Goal: Task Accomplishment & Management: Use online tool/utility

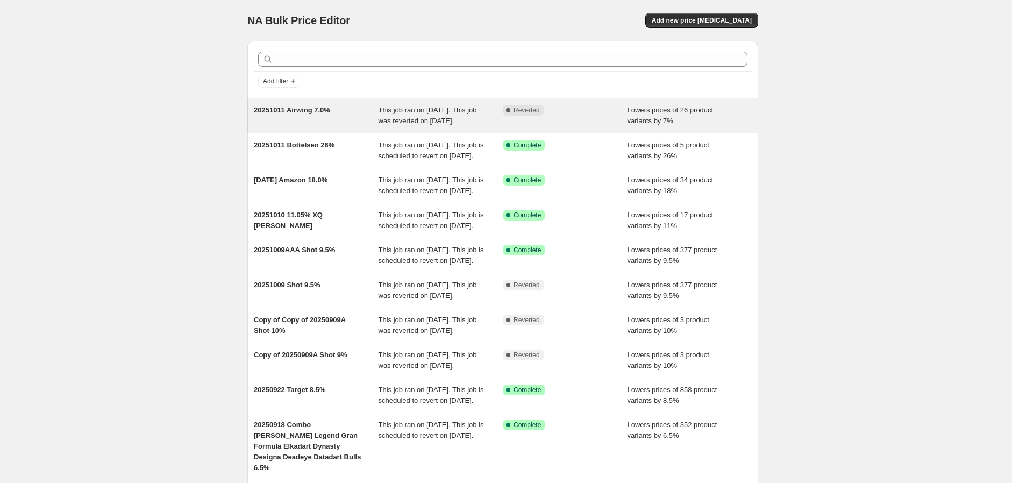
click at [406, 116] on span "This job ran on [DATE]. This job was reverted on [DATE]." at bounding box center [428, 115] width 98 height 19
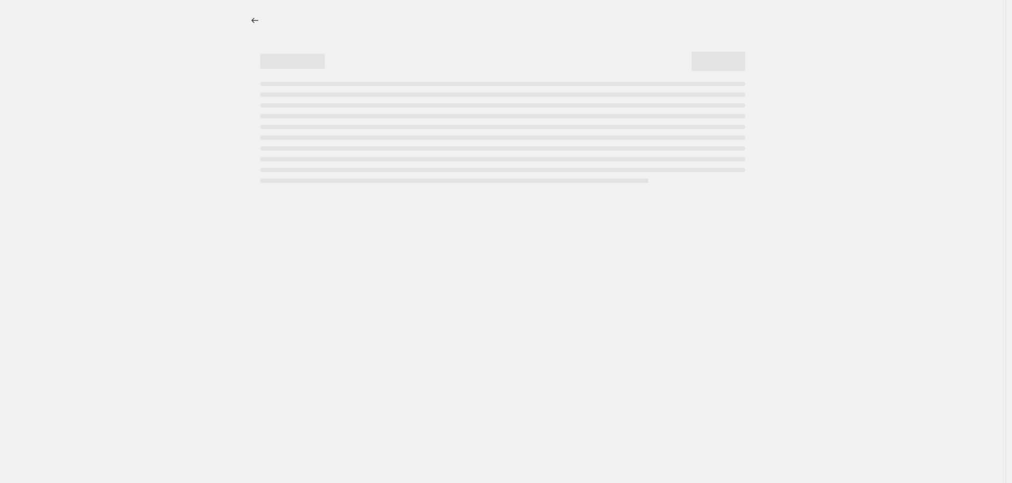
select select "percentage"
select select "collection"
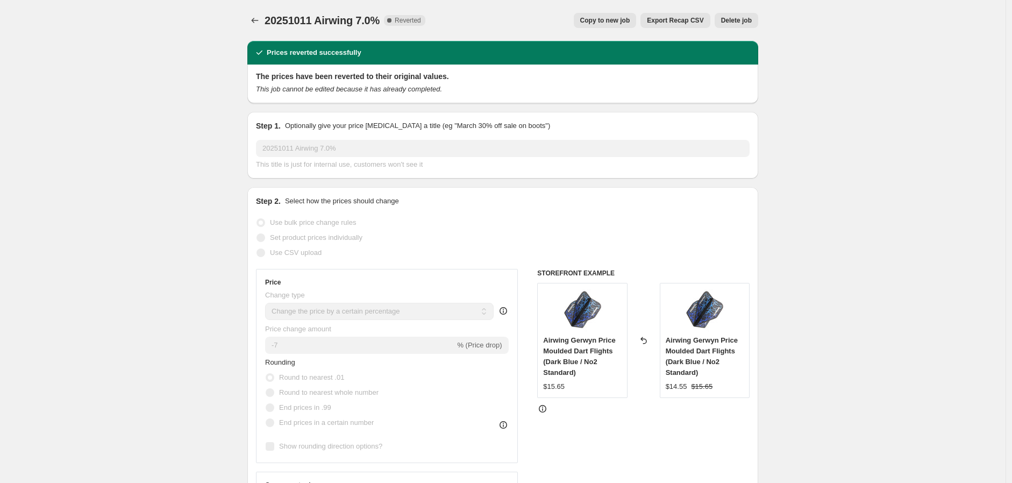
click at [612, 17] on span "Copy to new job" at bounding box center [605, 20] width 50 height 9
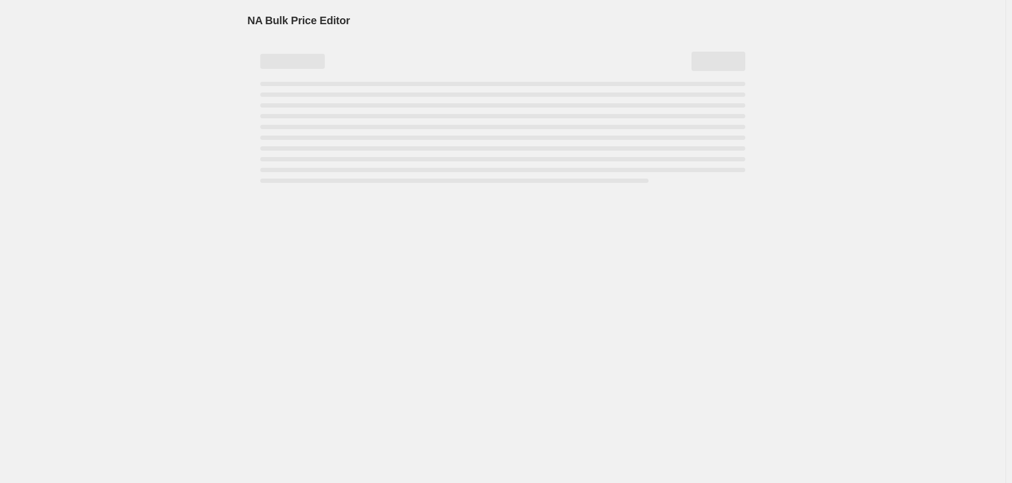
select select "percentage"
select select "collection"
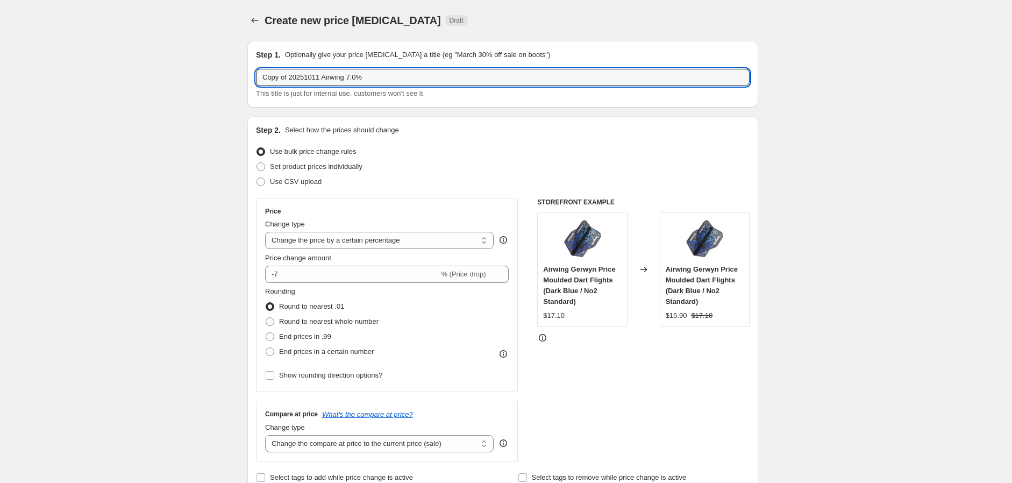
drag, startPoint x: 289, startPoint y: 79, endPoint x: 186, endPoint y: 89, distance: 103.2
click at [295, 77] on input "20251011 Airwing 7.0%" at bounding box center [503, 77] width 494 height 17
drag, startPoint x: 338, startPoint y: 73, endPoint x: 304, endPoint y: 80, distance: 34.1
click at [338, 79] on input "20251011AAA Airwing 7.0%" at bounding box center [503, 77] width 494 height 17
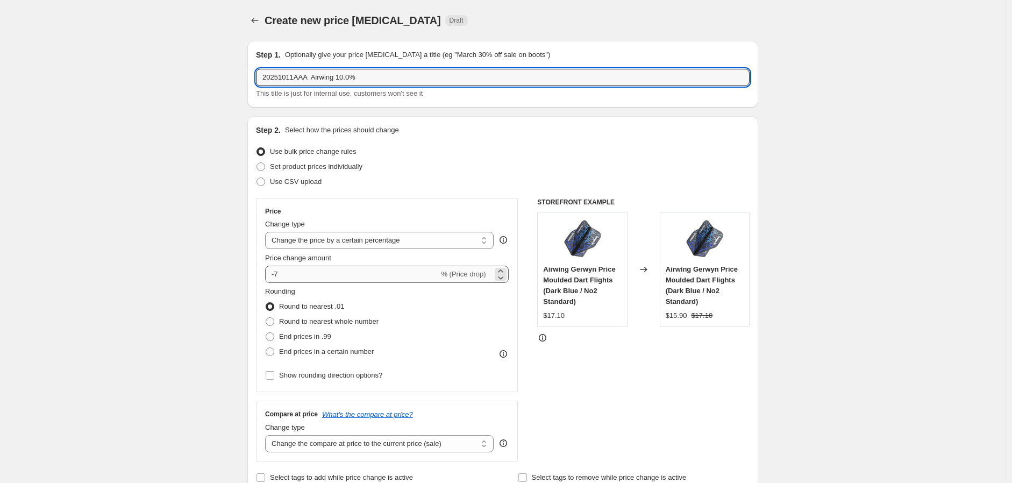
type input "20251011AAA Airwing 10.0%"
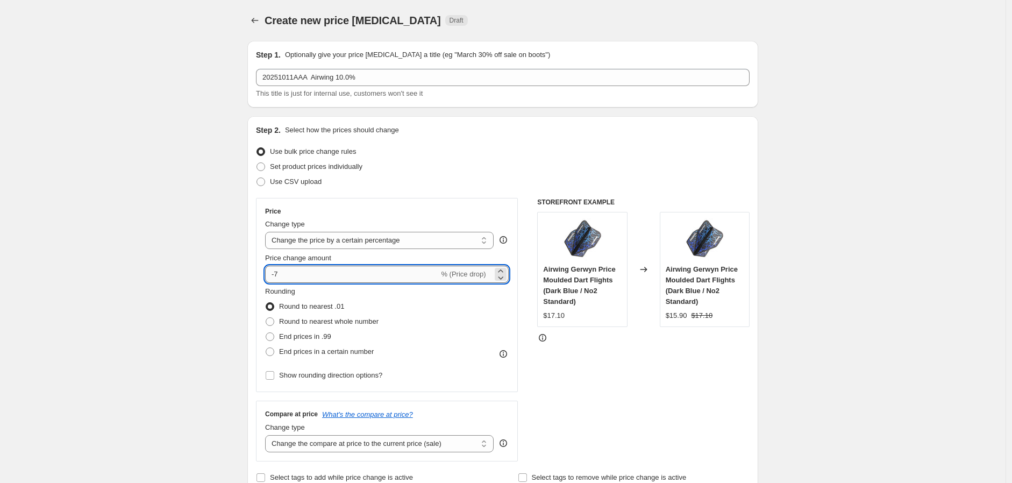
drag, startPoint x: 278, startPoint y: 274, endPoint x: 287, endPoint y: 273, distance: 9.2
click at [287, 273] on input "-7" at bounding box center [352, 274] width 174 height 17
type input "-10"
click at [442, 309] on div "Rounding Round to nearest .01 Round to nearest whole number End prices in .99 E…" at bounding box center [387, 322] width 244 height 73
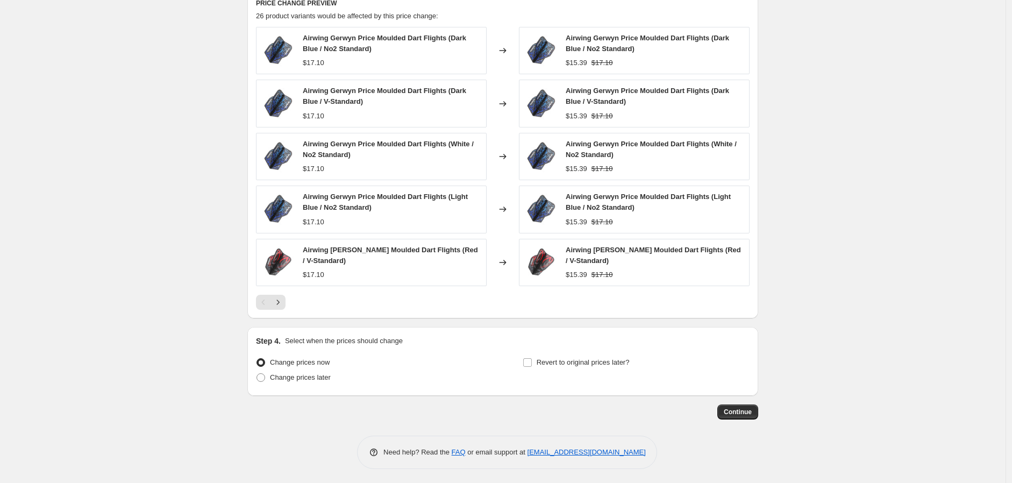
scroll to position [731, 0]
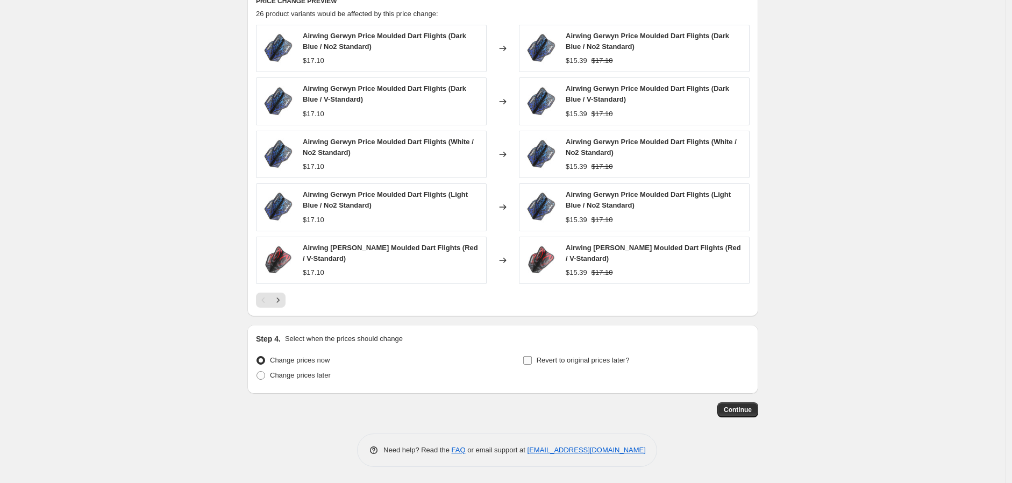
click at [532, 359] on span at bounding box center [528, 360] width 10 height 10
click at [532, 359] on input "Revert to original prices later?" at bounding box center [527, 360] width 9 height 9
checkbox input "true"
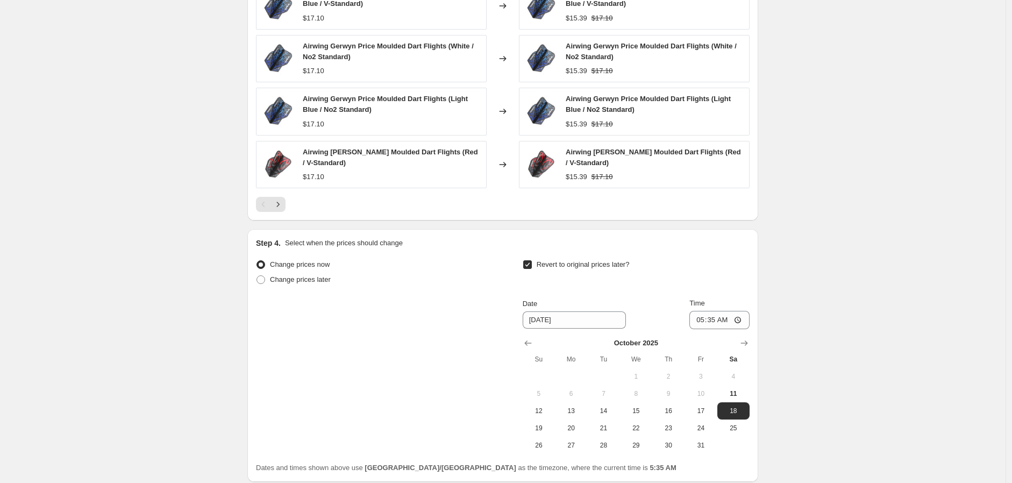
scroll to position [851, 0]
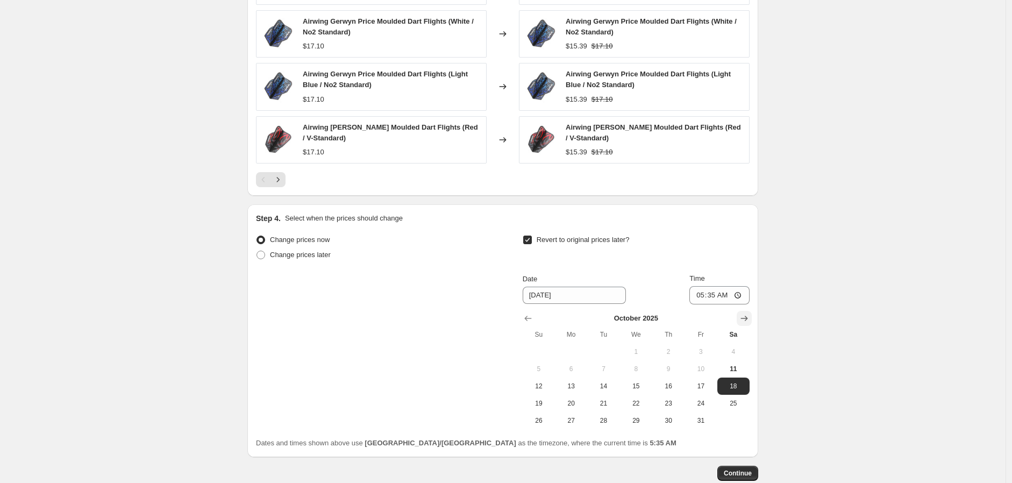
click at [748, 315] on icon "Show next month, November 2025" at bounding box center [744, 318] width 11 height 11
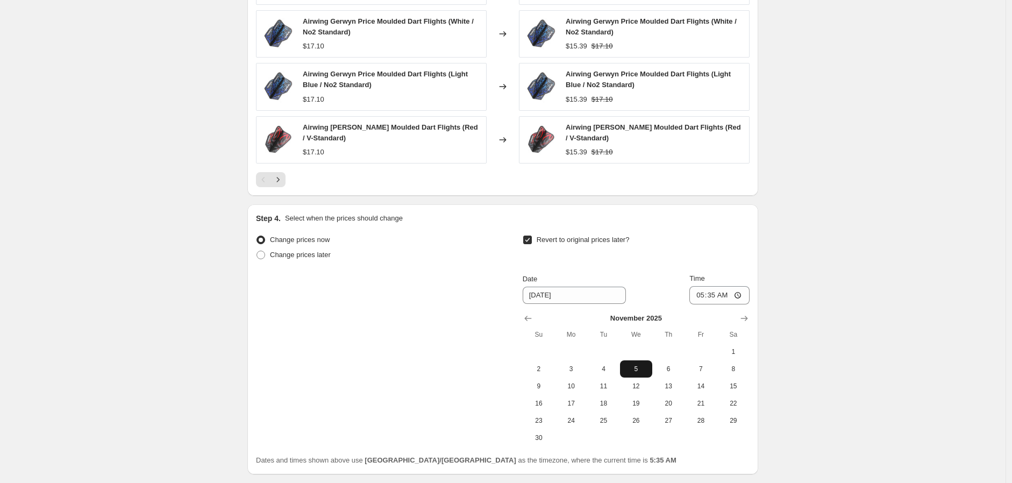
click at [637, 368] on span "5" at bounding box center [636, 369] width 24 height 9
type input "[DATE]"
click at [711, 297] on input "05:35" at bounding box center [719, 295] width 60 height 18
click at [745, 296] on input "05:35" at bounding box center [719, 295] width 60 height 18
type input "23:59"
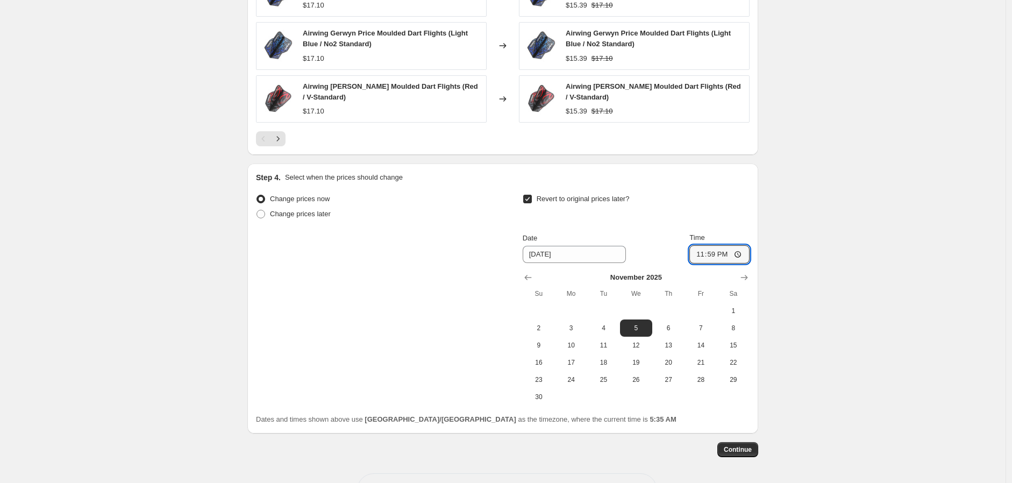
scroll to position [933, 0]
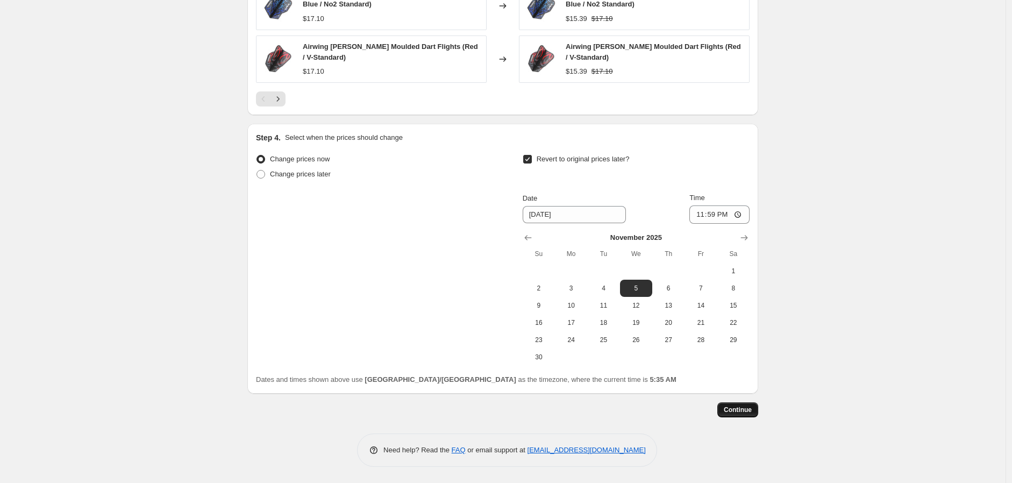
click at [741, 411] on span "Continue" at bounding box center [738, 409] width 28 height 9
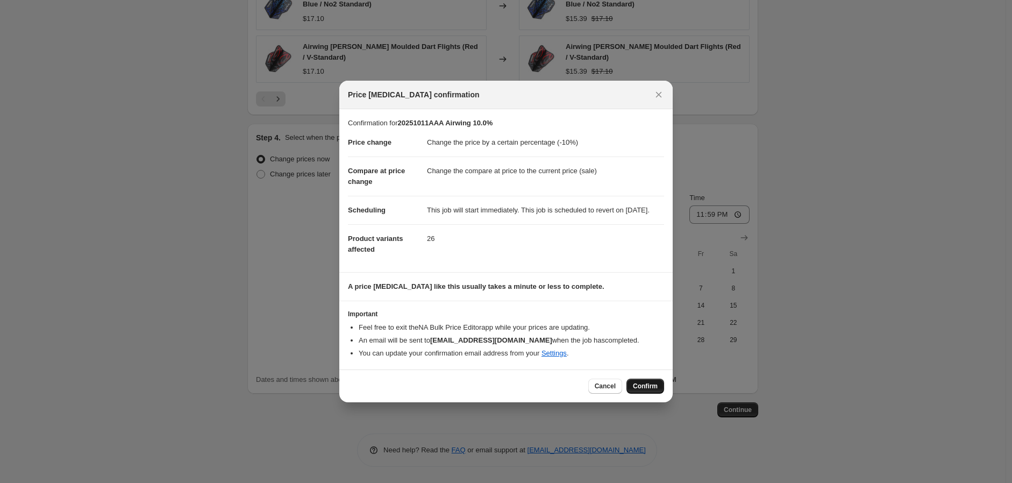
click at [645, 390] on span "Confirm" at bounding box center [645, 386] width 25 height 9
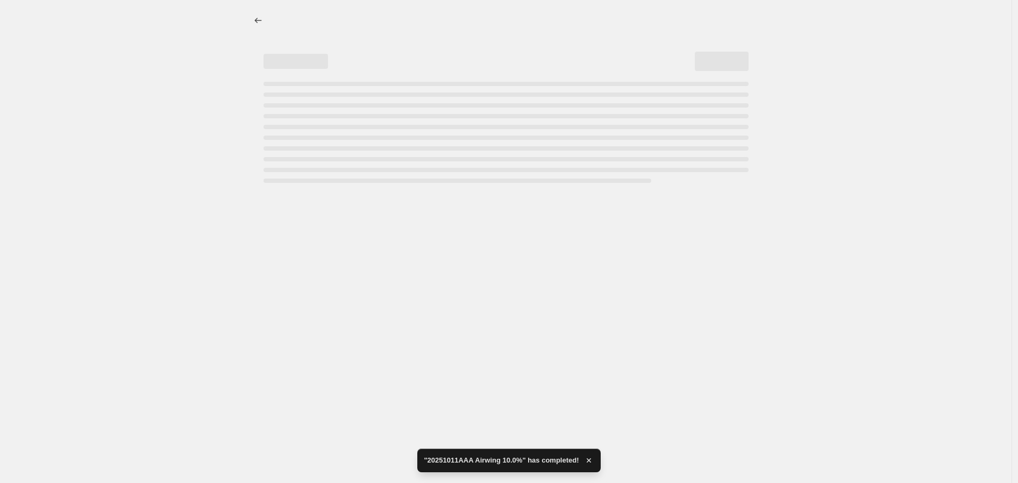
select select "percentage"
select select "collection"
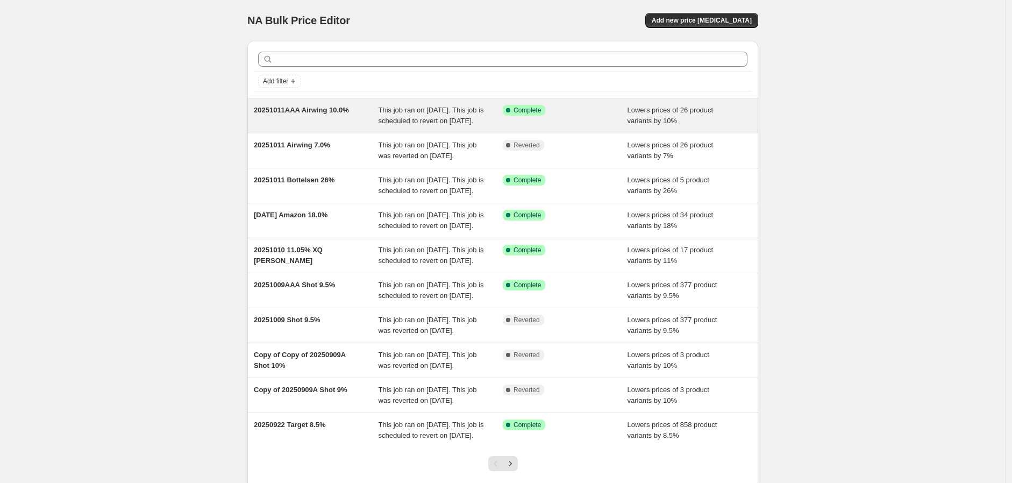
click at [346, 106] on span "20251011AAA Airwing 10.0%" at bounding box center [301, 110] width 95 height 8
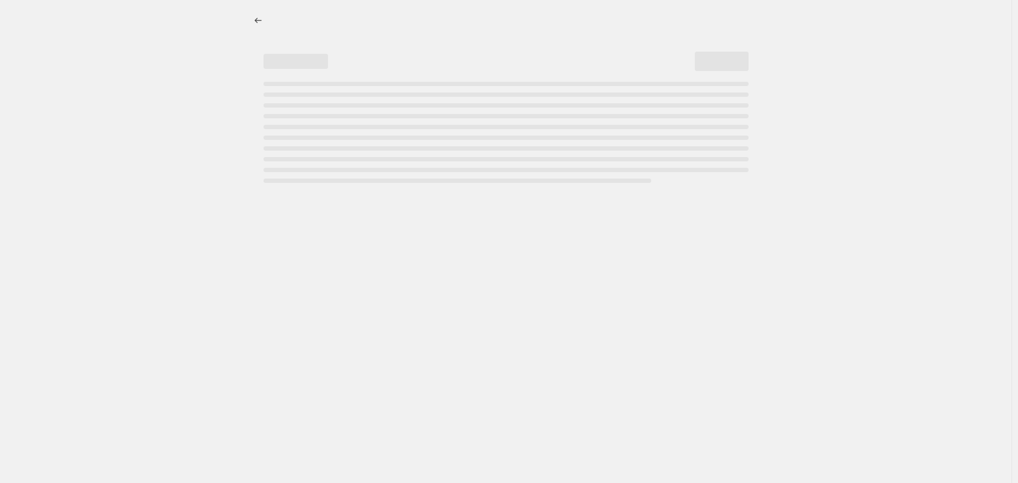
select select "percentage"
select select "collection"
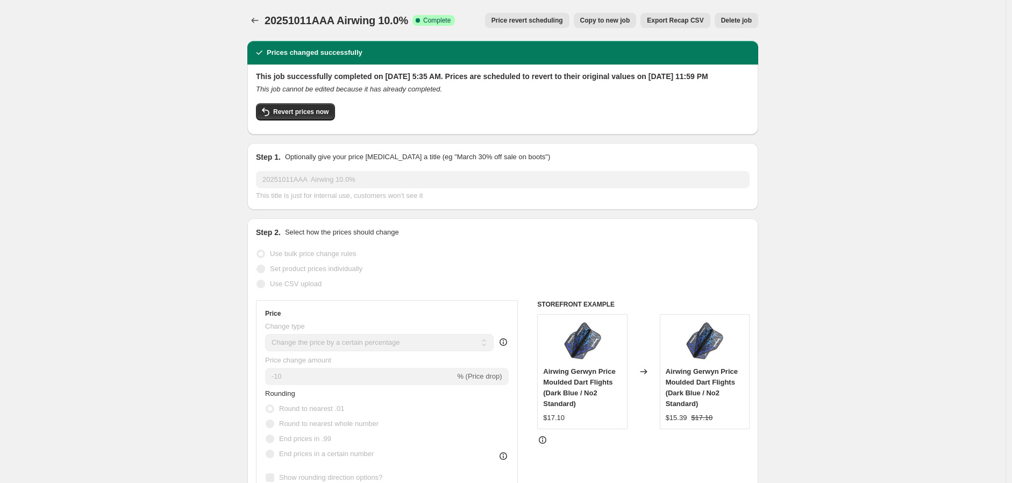
click at [622, 18] on span "Copy to new job" at bounding box center [605, 20] width 50 height 9
select select "percentage"
select select "collection"
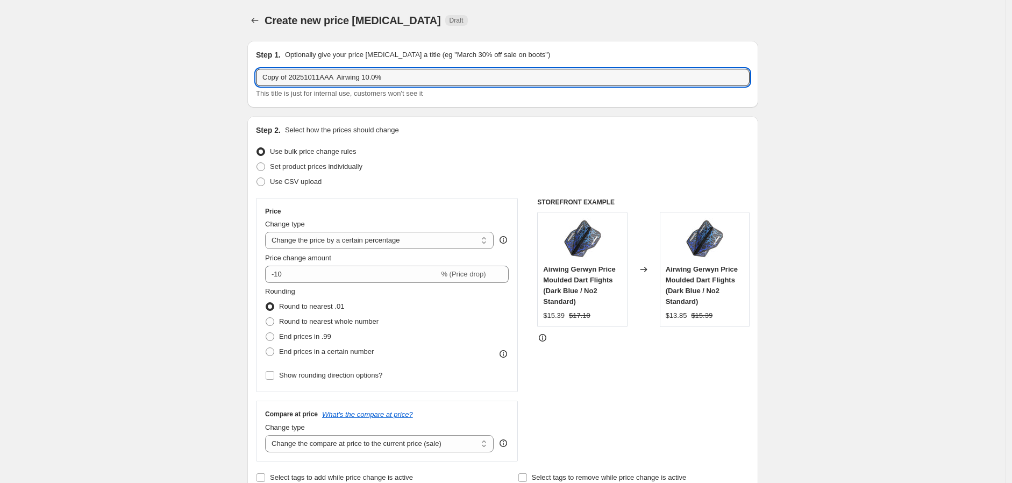
drag, startPoint x: 363, startPoint y: 76, endPoint x: 184, endPoint y: 108, distance: 181.3
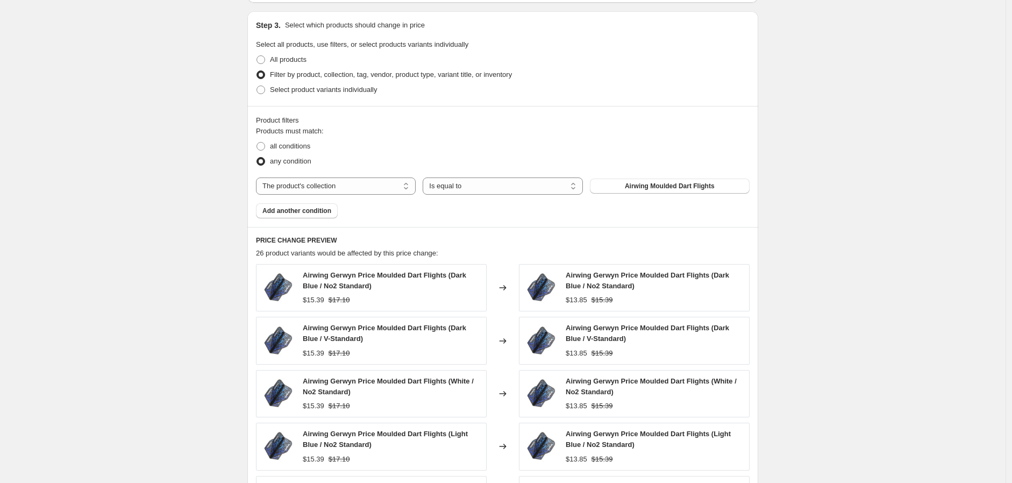
scroll to position [538, 0]
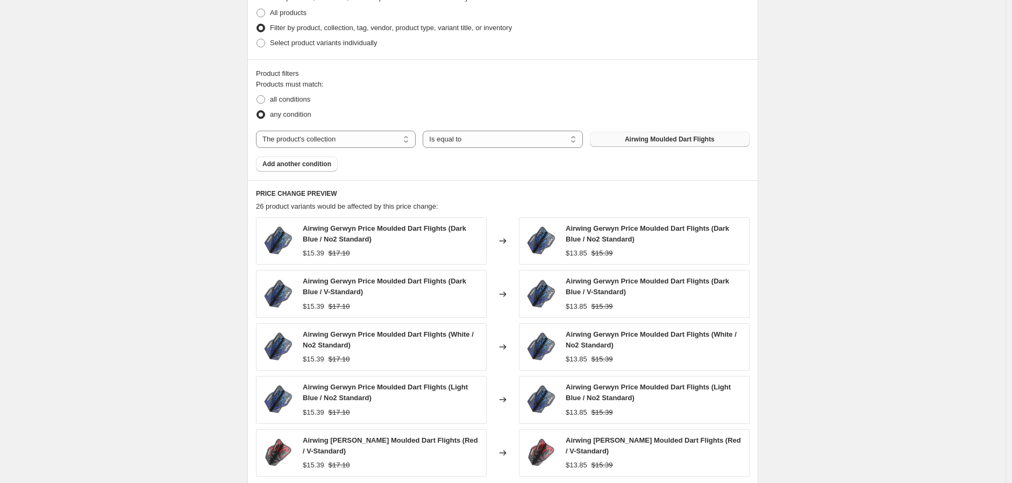
type input "8 Flight 10.0%"
click at [718, 136] on button "Airwing Moulded Dart Flights" at bounding box center [670, 139] width 160 height 15
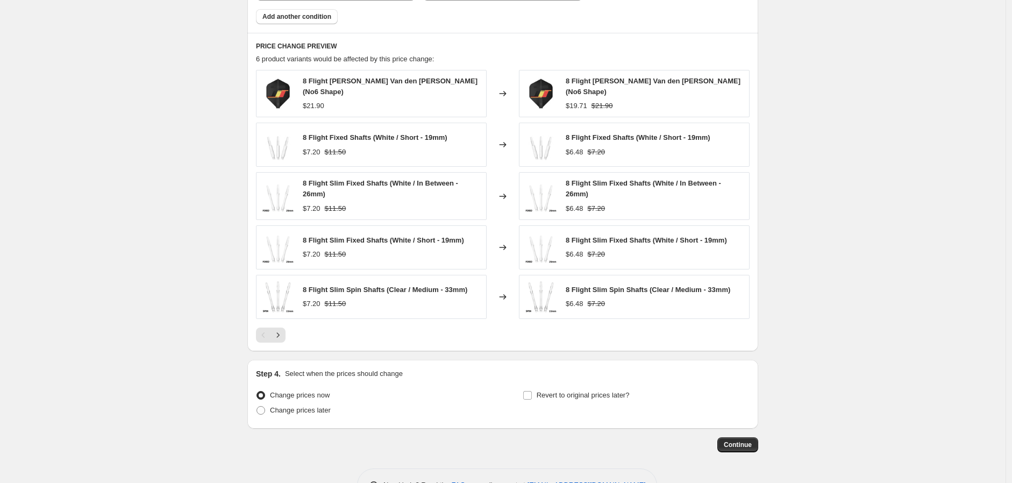
scroll to position [717, 0]
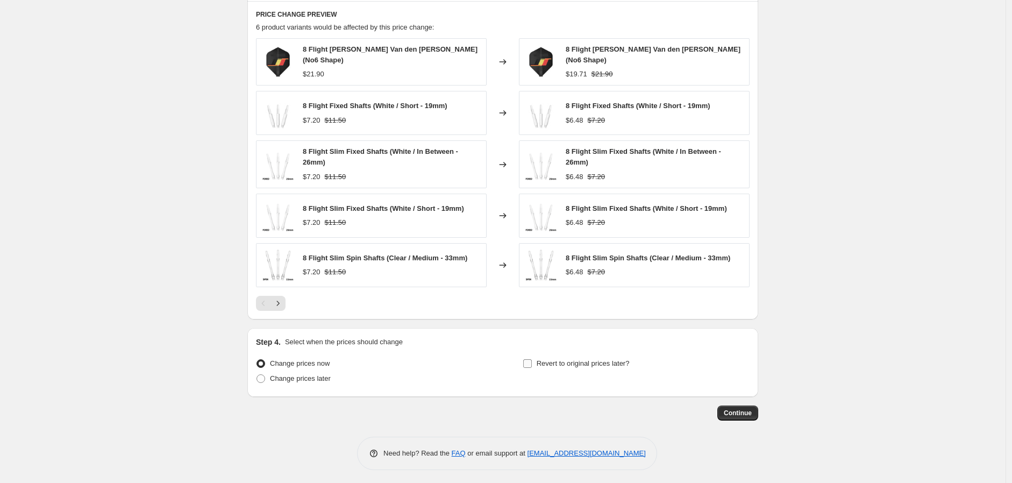
click at [530, 359] on input "Revert to original prices later?" at bounding box center [527, 363] width 9 height 9
checkbox input "true"
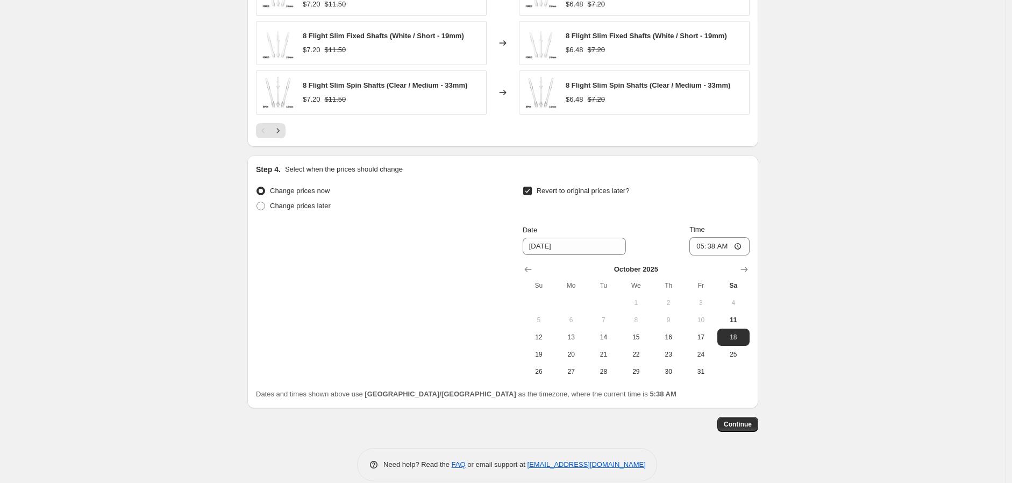
scroll to position [901, 0]
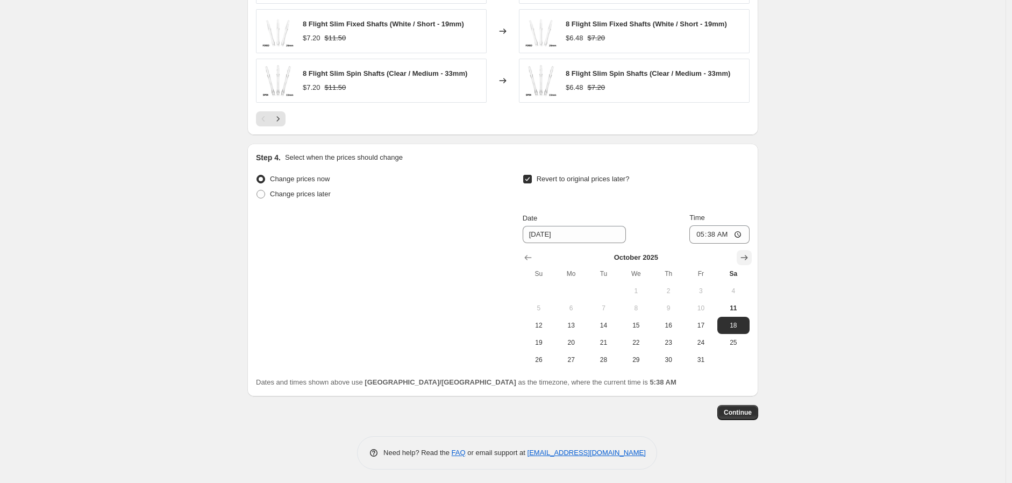
click at [744, 253] on icon "Show next month, November 2025" at bounding box center [744, 257] width 11 height 11
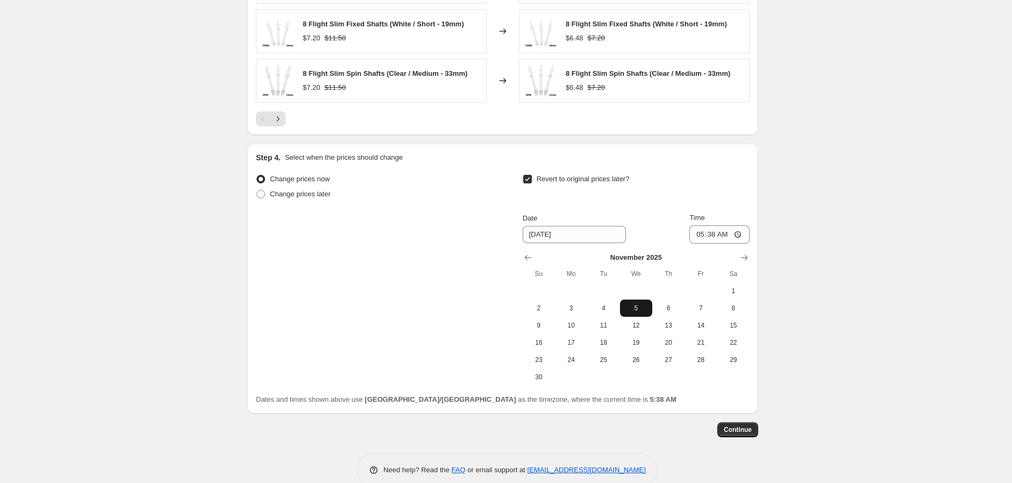
click at [638, 304] on span "5" at bounding box center [636, 308] width 24 height 9
type input "[DATE]"
click at [744, 229] on input "05:38" at bounding box center [719, 234] width 60 height 18
type input "23:59"
click at [740, 425] on span "Continue" at bounding box center [738, 429] width 28 height 9
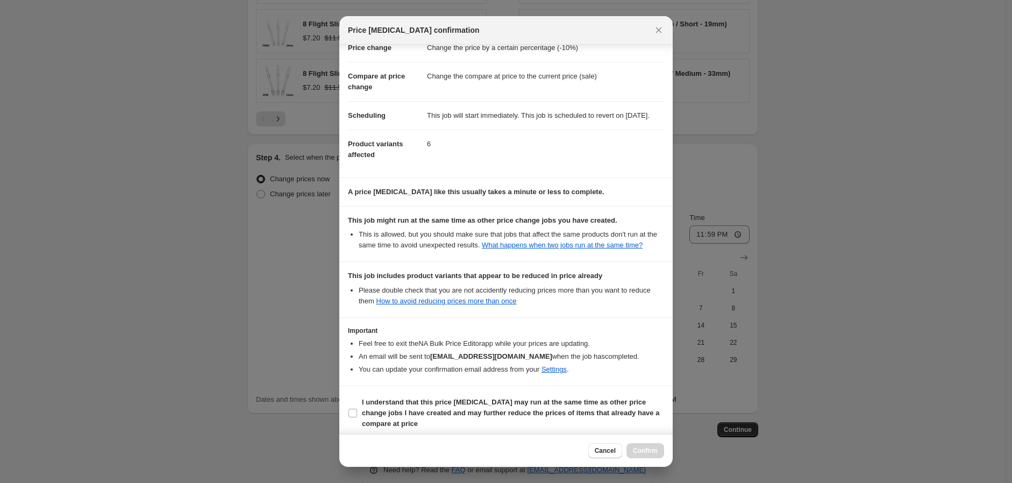
scroll to position [46, 0]
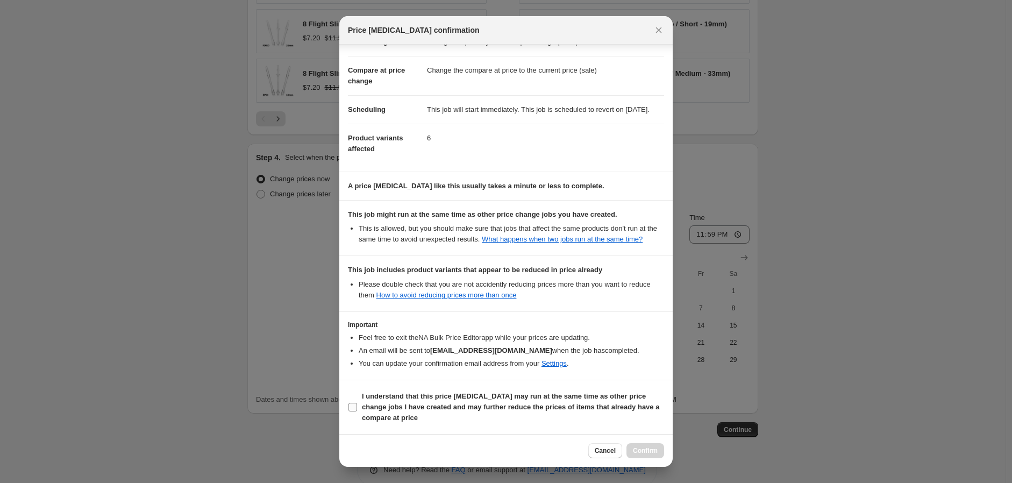
click at [352, 408] on input "I understand that this price [MEDICAL_DATA] may run at the same time as other p…" at bounding box center [352, 407] width 9 height 9
checkbox input "true"
click at [642, 446] on span "Confirm" at bounding box center [645, 450] width 25 height 9
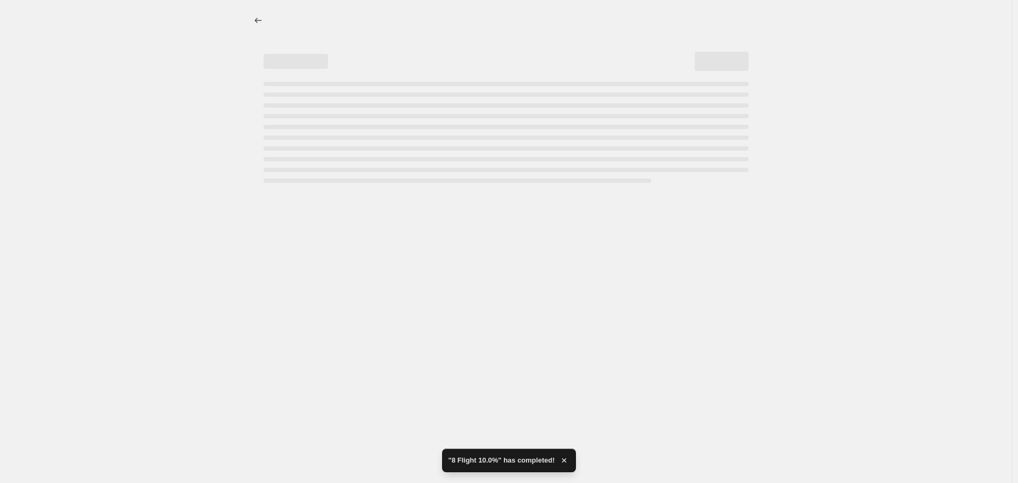
select select "percentage"
select select "collection"
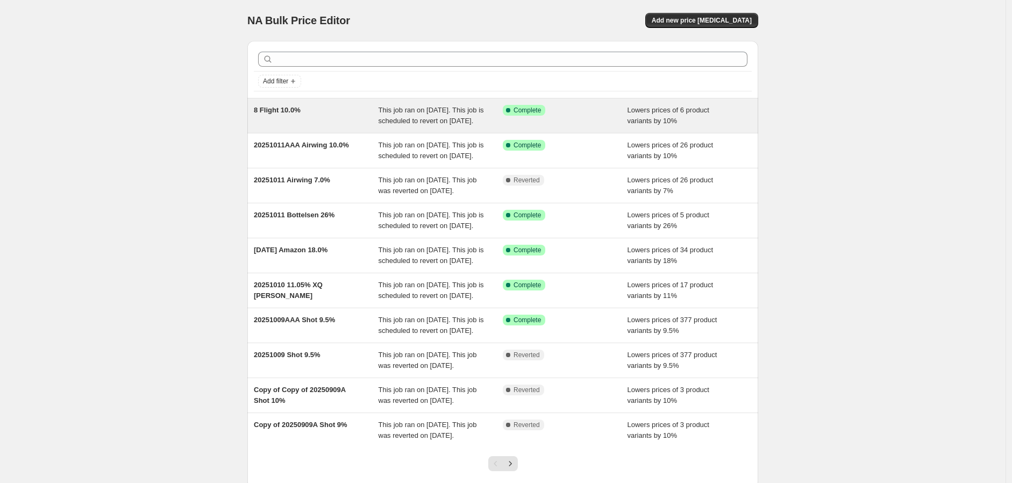
click at [403, 125] on span "This job ran on [DATE]. This job is scheduled to revert on [DATE]." at bounding box center [431, 115] width 105 height 19
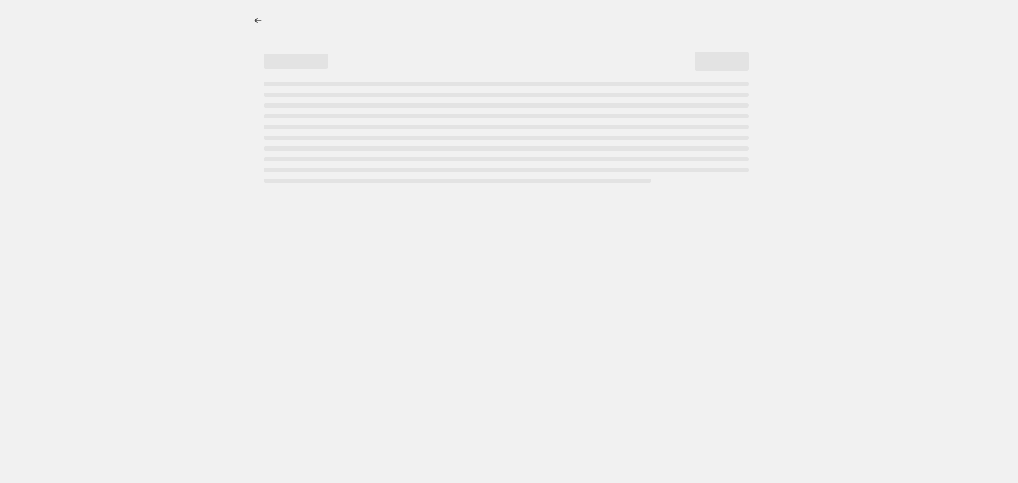
select select "percentage"
select select "collection"
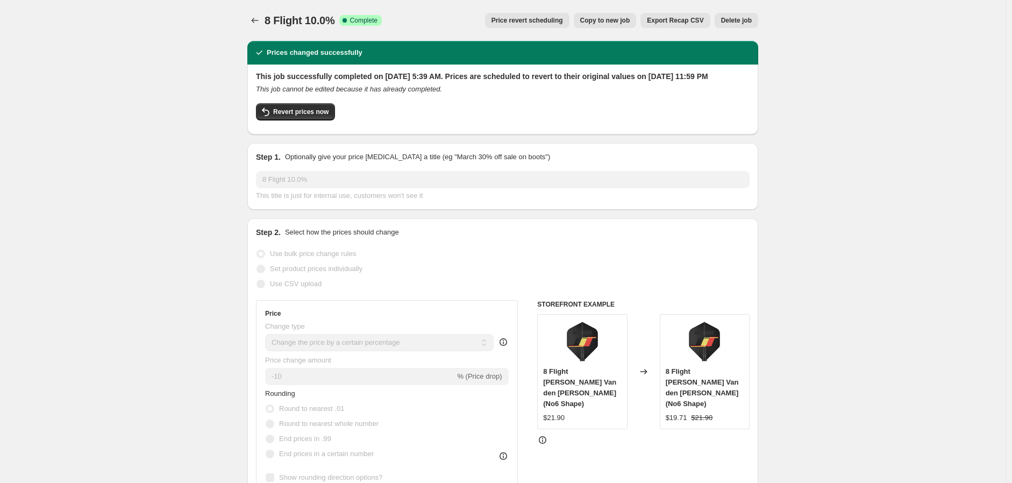
click at [614, 14] on button "Copy to new job" at bounding box center [605, 20] width 63 height 15
select select "percentage"
select select "collection"
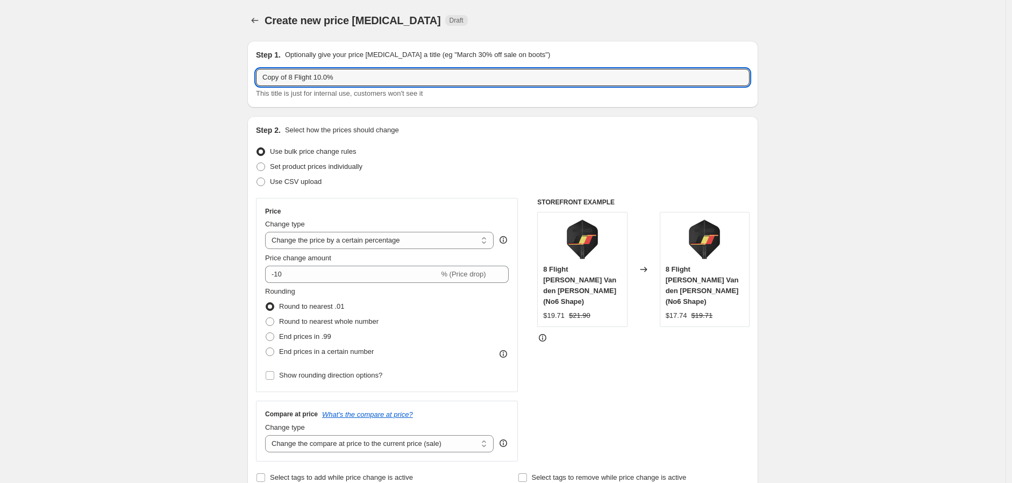
drag, startPoint x: 345, startPoint y: 75, endPoint x: 196, endPoint y: 82, distance: 149.1
type input "20251011 Airfoil 9%"
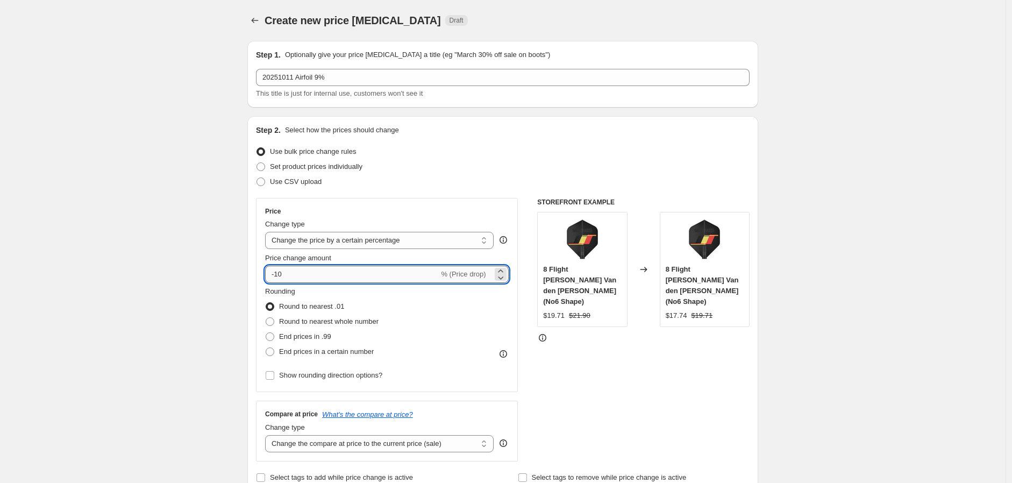
drag, startPoint x: 278, startPoint y: 274, endPoint x: 333, endPoint y: 274, distance: 55.4
click at [336, 273] on input "-10" at bounding box center [352, 274] width 174 height 17
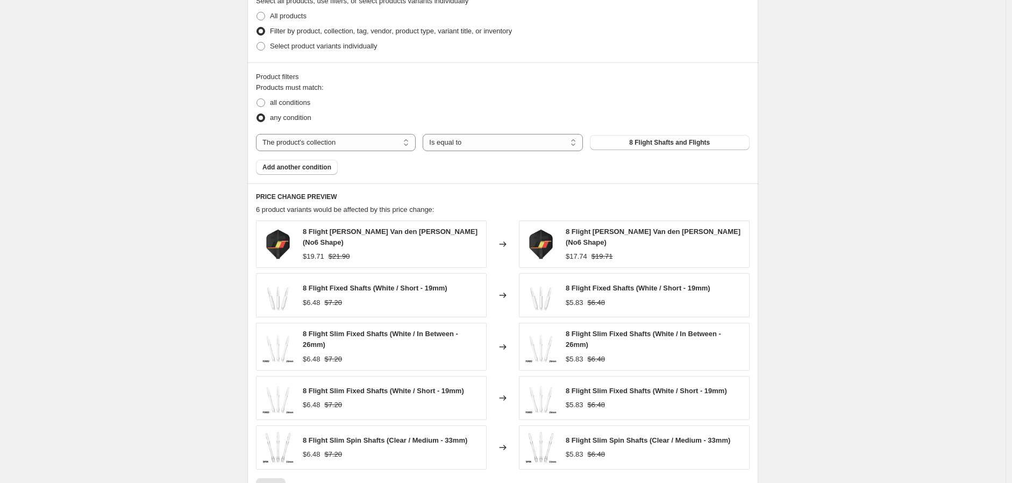
scroll to position [538, 0]
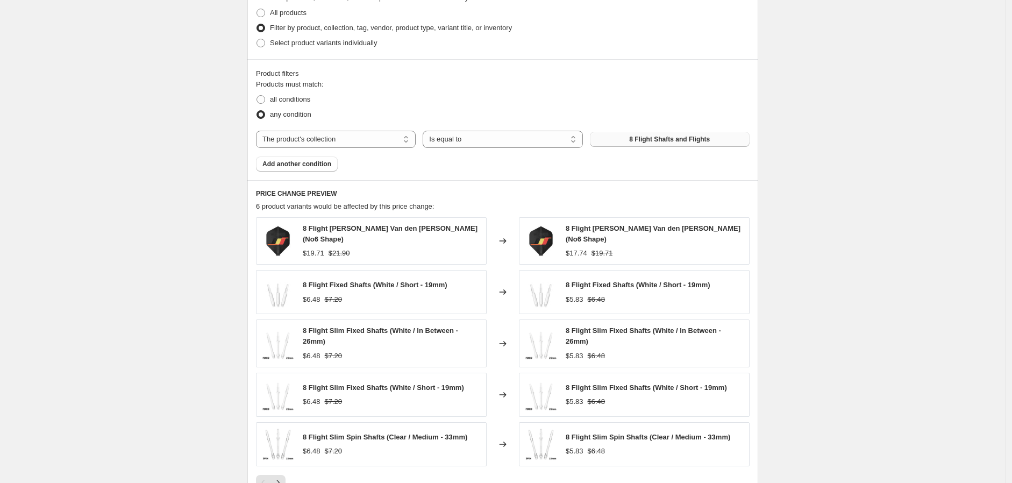
type input "-9"
click at [680, 137] on span "8 Flight Shafts and Flights" at bounding box center [669, 139] width 81 height 9
click at [409, 141] on select "The product The product's collection The product's tag The product's vendor The…" at bounding box center [336, 139] width 160 height 17
select select "vendor"
click at [500, 138] on select "Is equal to Is not equal to" at bounding box center [503, 139] width 160 height 17
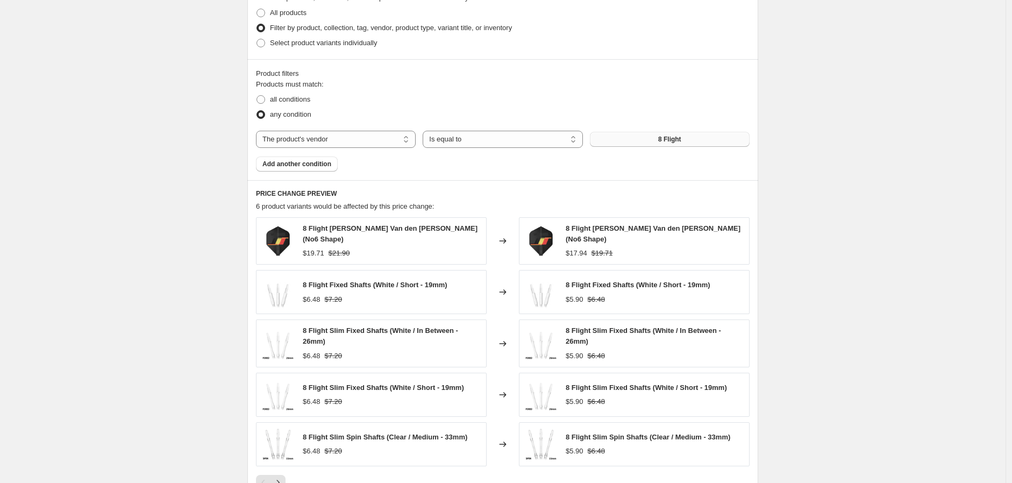
click at [641, 138] on button "8 Flight" at bounding box center [670, 139] width 160 height 15
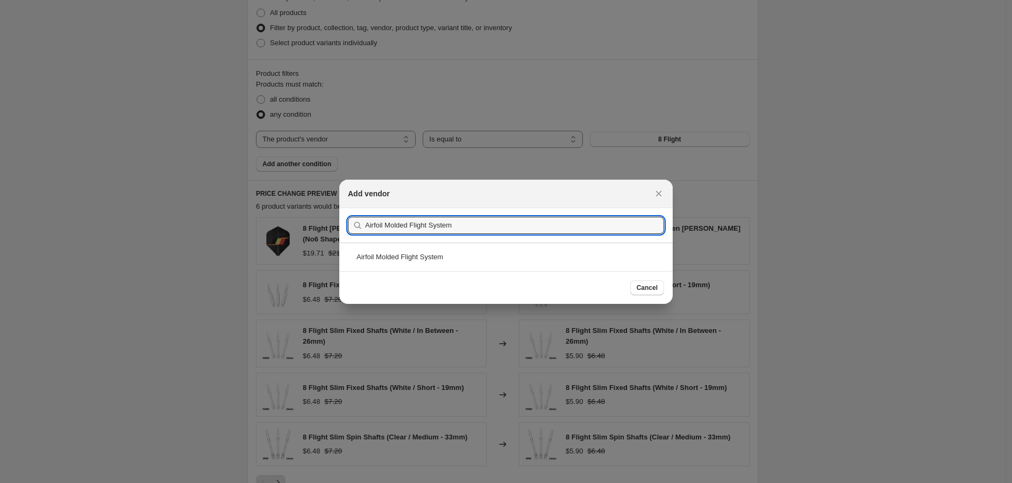
type input "Airfoil Molded Flight System"
click at [841, 211] on div at bounding box center [506, 241] width 1012 height 483
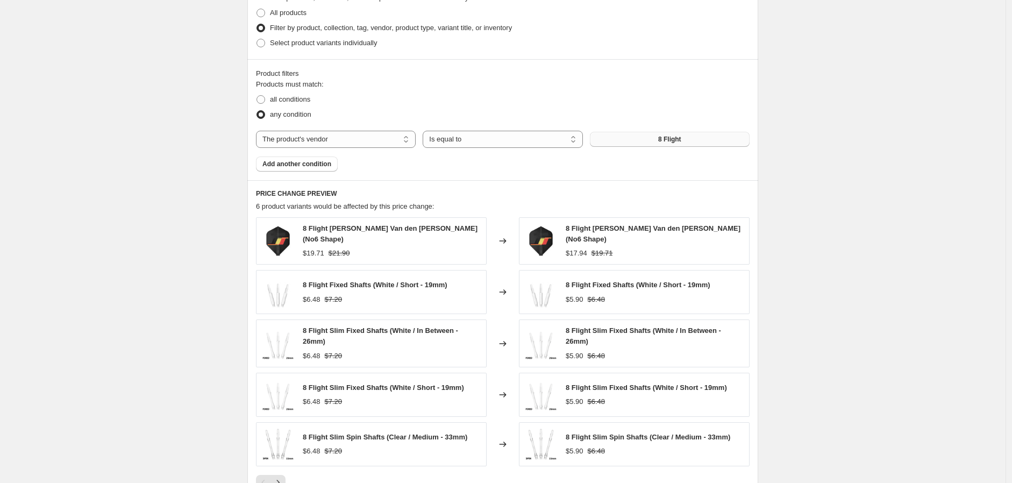
click at [708, 137] on button "8 Flight" at bounding box center [670, 139] width 160 height 15
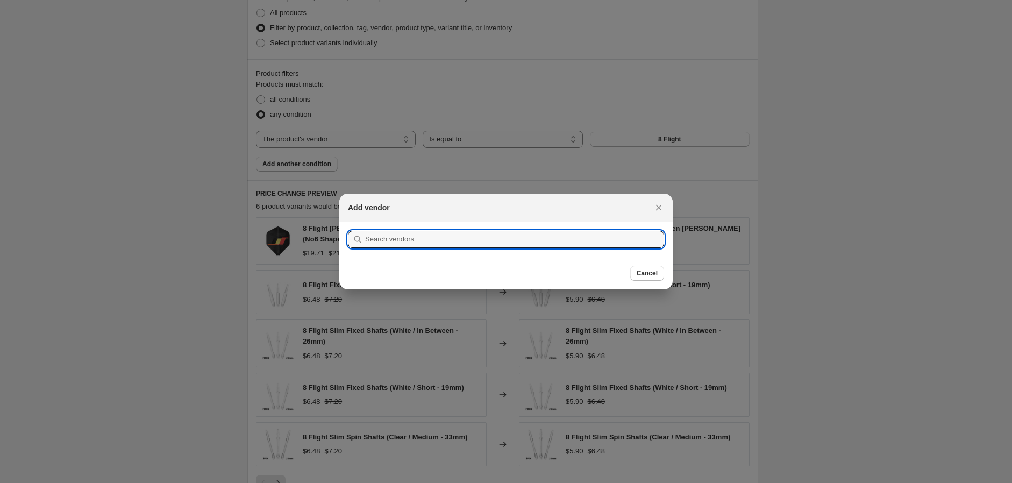
scroll to position [0, 0]
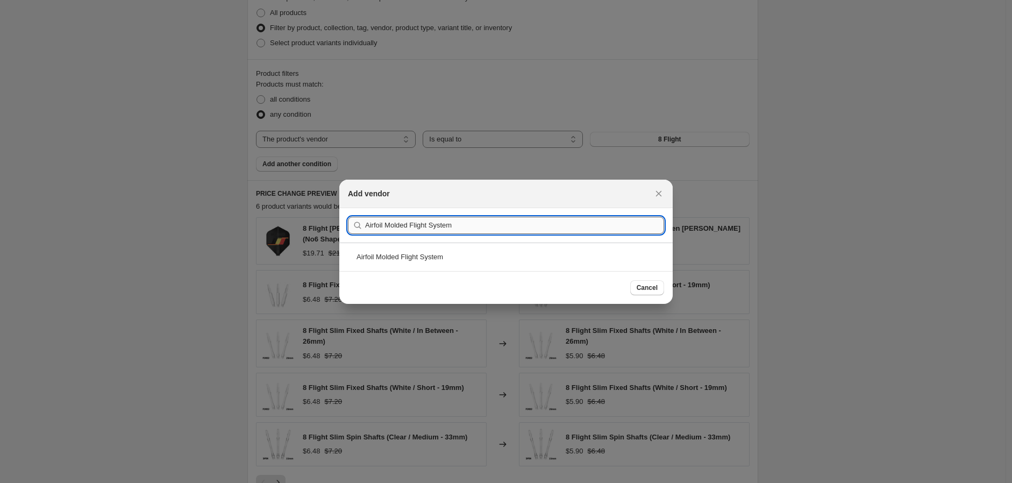
click at [476, 219] on input "Airfoil Molded Flight System" at bounding box center [514, 225] width 299 height 17
type input "Airfoil Molded Flight System"
click at [426, 259] on div "Airfoil Molded Flight System" at bounding box center [505, 257] width 333 height 29
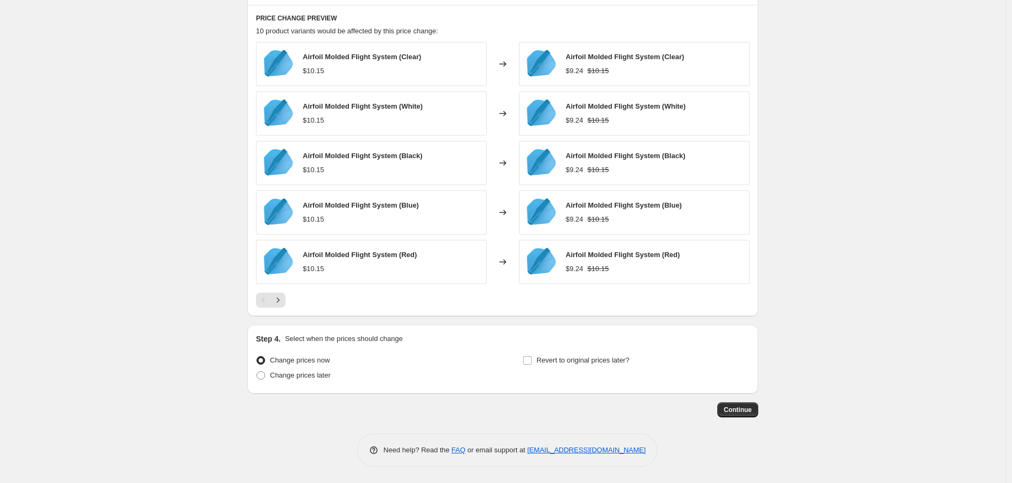
scroll to position [714, 0]
click at [532, 362] on input "Revert to original prices later?" at bounding box center [527, 360] width 9 height 9
checkbox input "true"
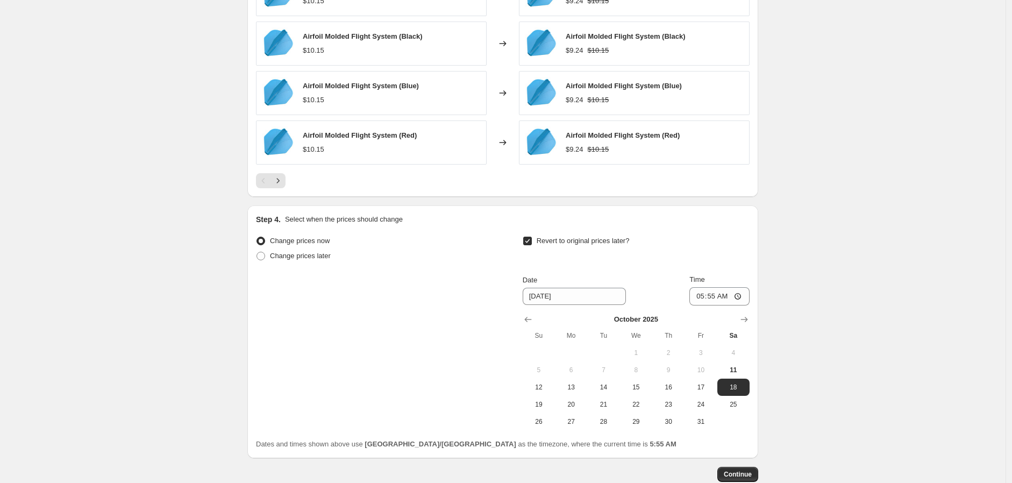
scroll to position [834, 0]
click at [745, 318] on icon "Show next month, November 2025" at bounding box center [744, 318] width 11 height 11
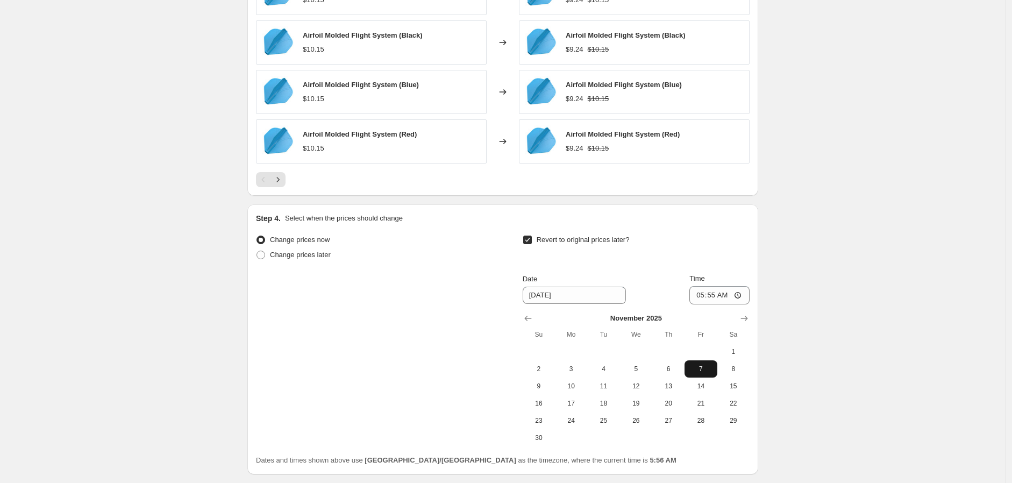
click at [705, 367] on span "7" at bounding box center [701, 369] width 24 height 9
type input "[DATE]"
click at [737, 296] on input "05:55" at bounding box center [719, 295] width 60 height 18
type input "23:59"
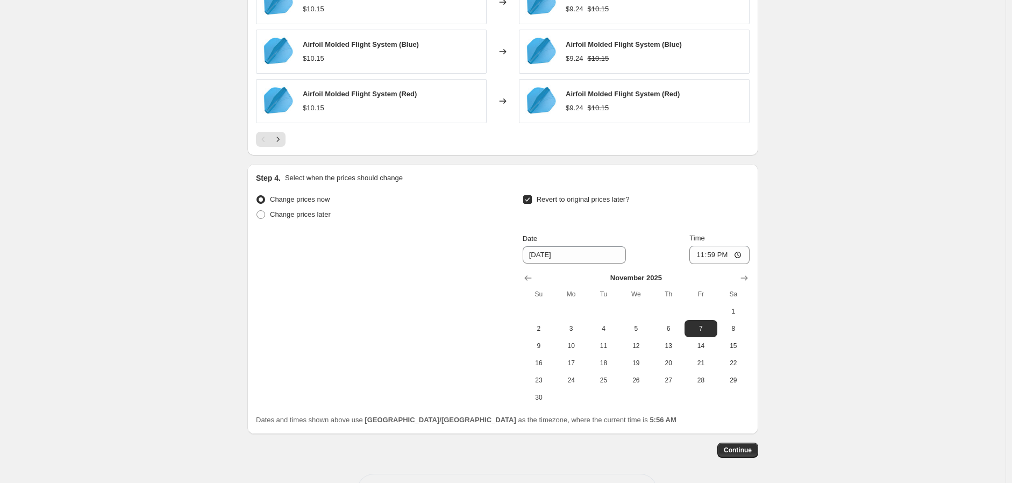
scroll to position [915, 0]
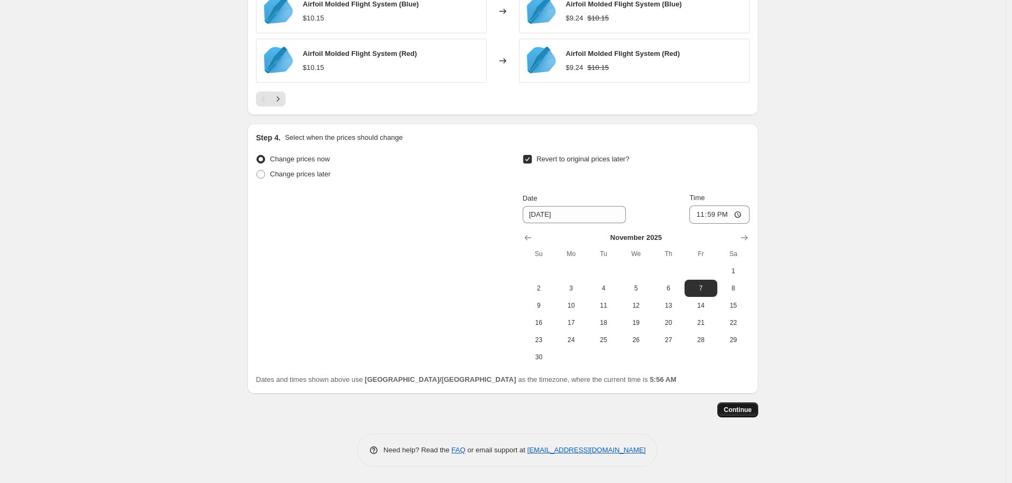
click at [746, 409] on span "Continue" at bounding box center [738, 409] width 28 height 9
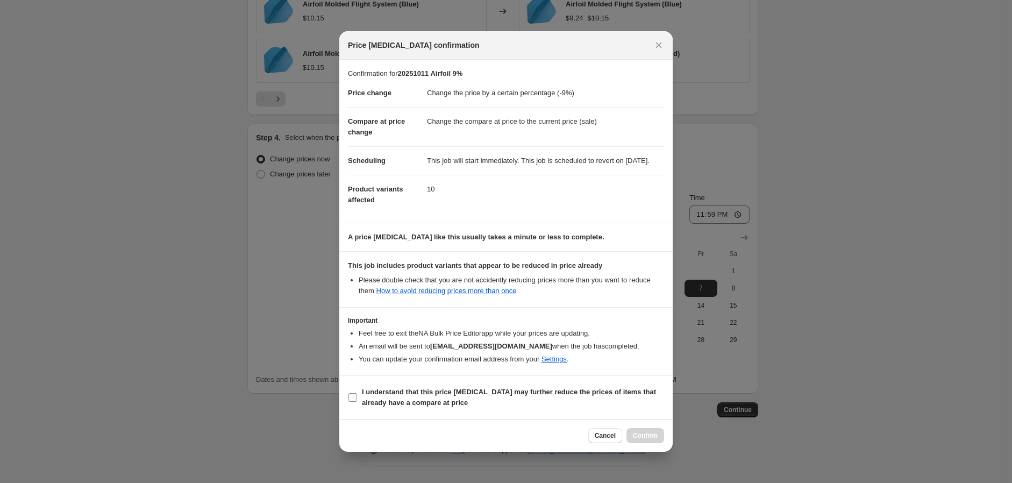
click at [352, 402] on input "I understand that this price [MEDICAL_DATA] may further reduce the prices of it…" at bounding box center [352, 397] width 9 height 9
checkbox input "true"
click at [642, 440] on span "Confirm" at bounding box center [645, 435] width 25 height 9
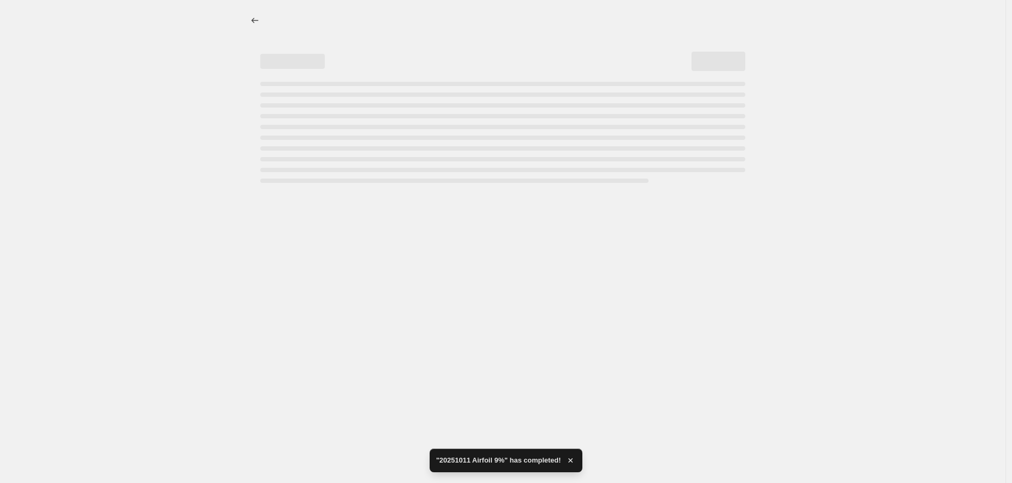
select select "percentage"
select select "vendor"
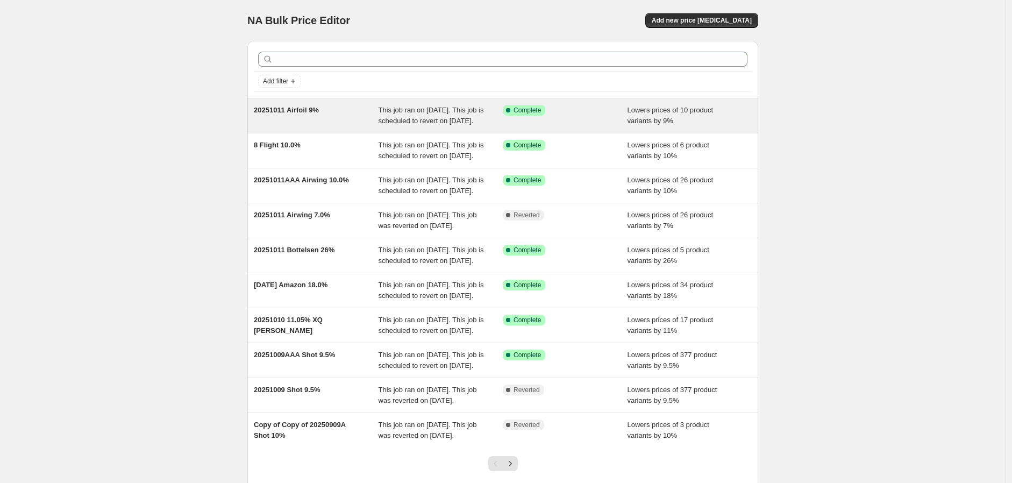
click at [409, 113] on span "This job ran on [DATE]. This job is scheduled to revert on [DATE]." at bounding box center [431, 115] width 105 height 19
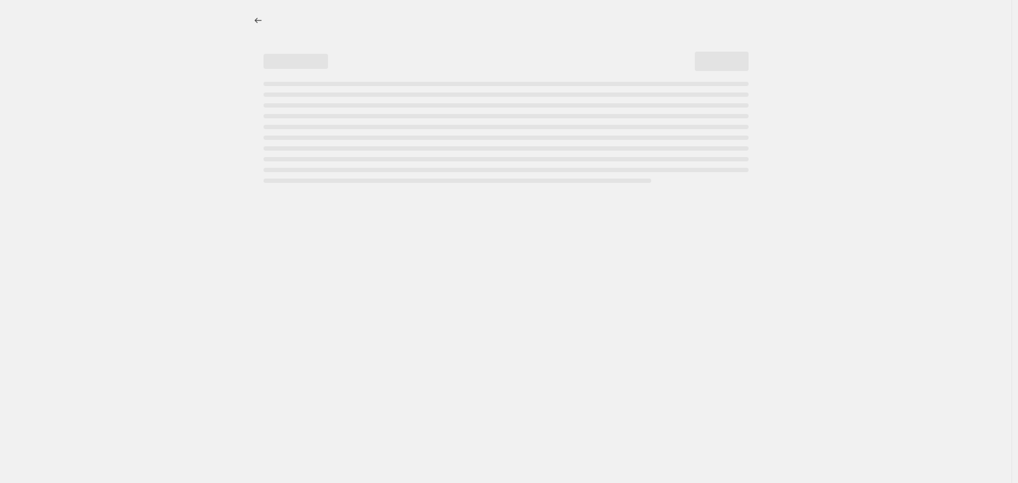
select select "percentage"
select select "vendor"
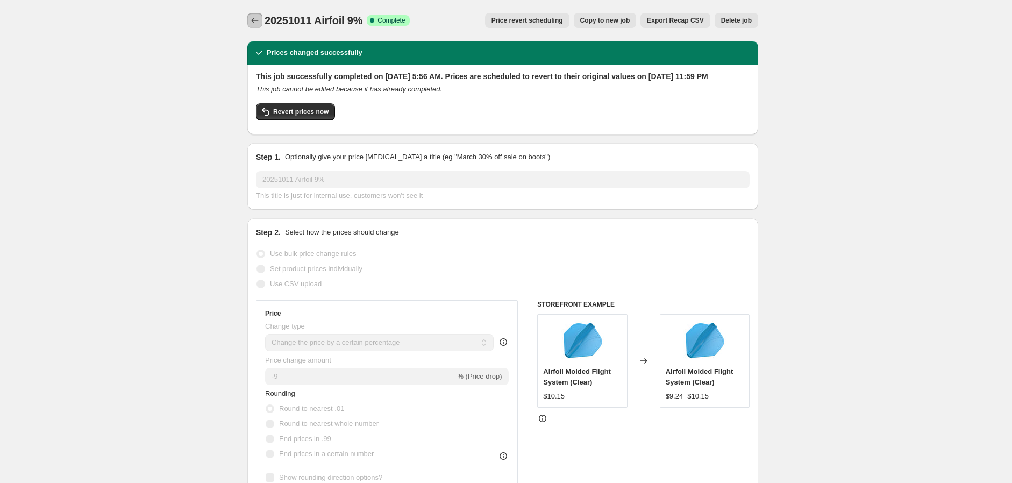
click at [254, 15] on icon "Price change jobs" at bounding box center [255, 20] width 11 height 11
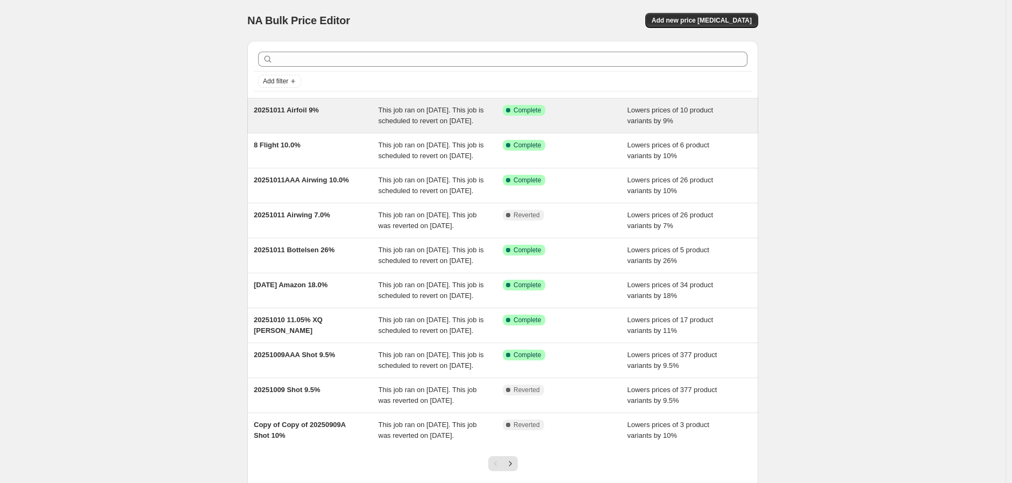
click at [279, 110] on span "20251011 Airfoil 9%" at bounding box center [286, 110] width 65 height 8
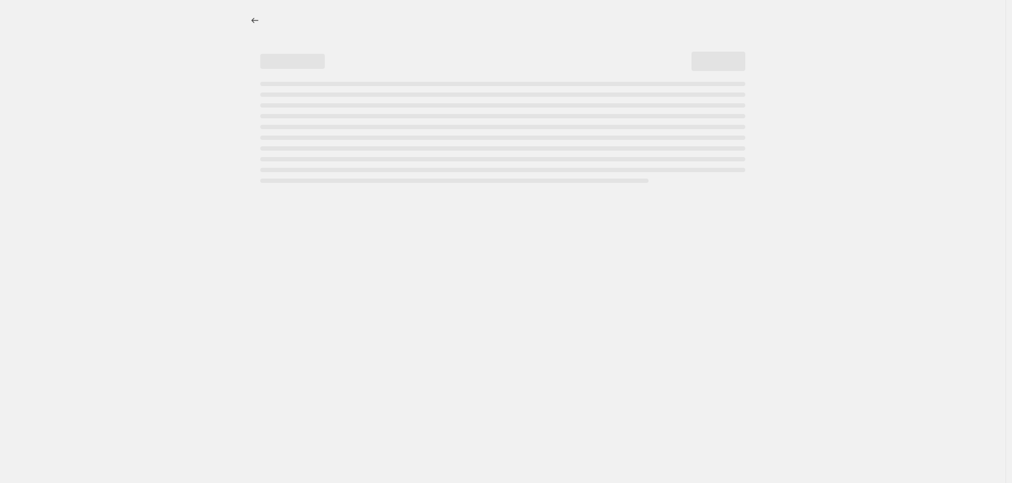
select select "percentage"
select select "vendor"
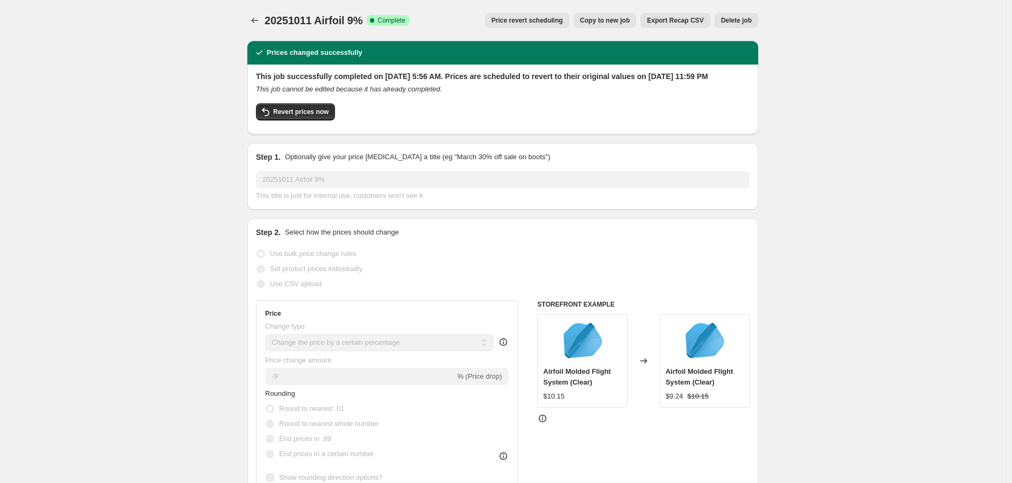
click at [611, 16] on span "Copy to new job" at bounding box center [605, 20] width 50 height 9
select select "percentage"
select select "vendor"
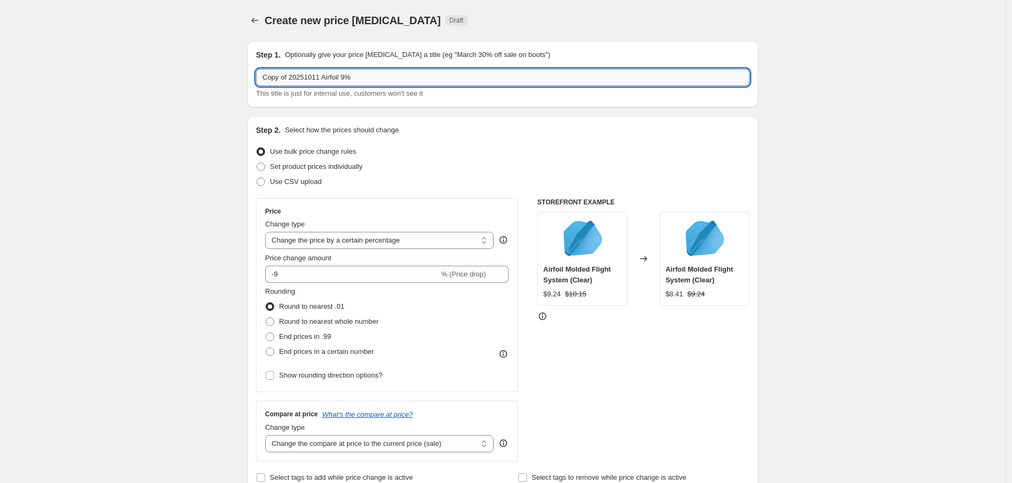
drag, startPoint x: 323, startPoint y: 77, endPoint x: 346, endPoint y: 76, distance: 23.7
click at [346, 76] on input "Copy of 20251011 Airfoil 9%" at bounding box center [503, 77] width 494 height 17
click at [294, 77] on input "Copy of 20251011 Flight Deck 8%" at bounding box center [503, 77] width 494 height 17
drag, startPoint x: 291, startPoint y: 78, endPoint x: 205, endPoint y: 76, distance: 86.6
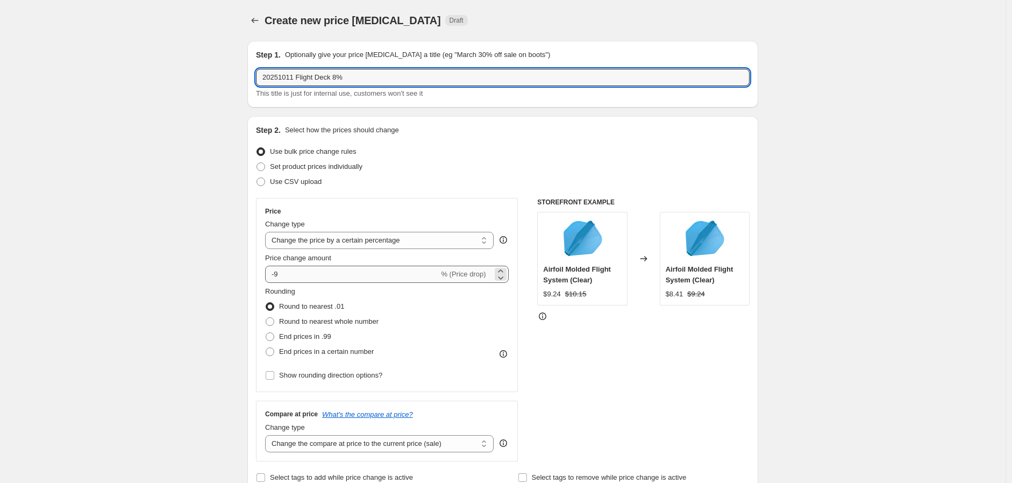
type input "20251011 Flight Deck 8%"
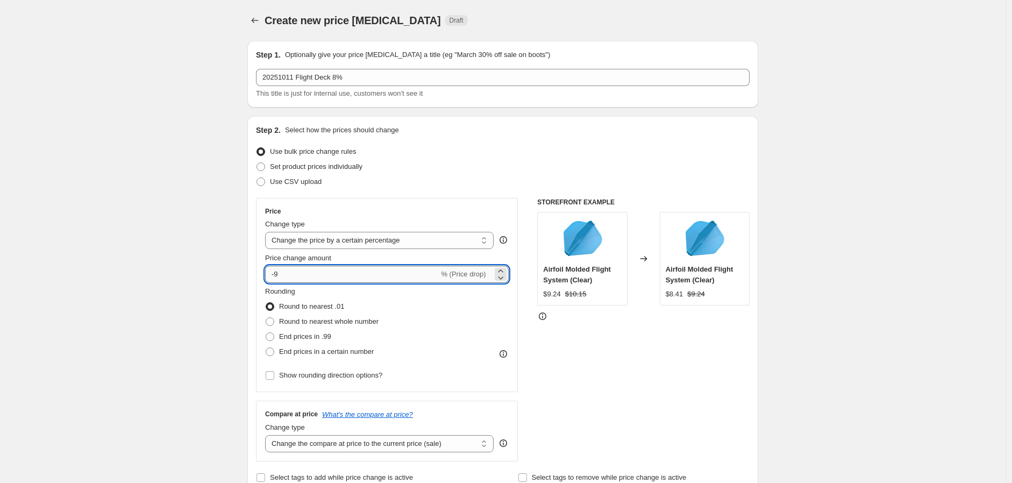
drag, startPoint x: 276, startPoint y: 274, endPoint x: 312, endPoint y: 271, distance: 36.2
click at [315, 272] on input "-9" at bounding box center [352, 274] width 174 height 17
type input "-8"
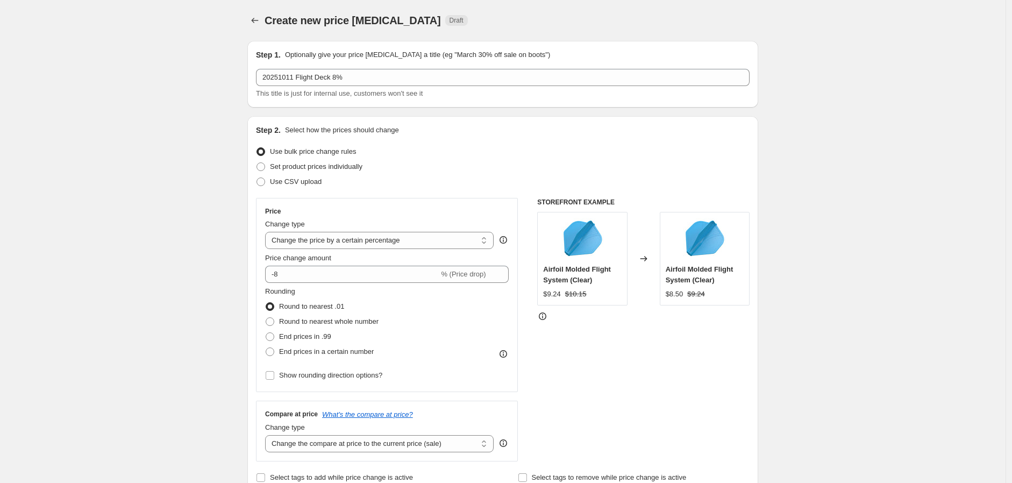
click at [601, 389] on div "STOREFRONT EXAMPLE Airfoil Molded Flight System (Clear) $9.24 $10.15 Changed to…" at bounding box center [643, 330] width 212 height 264
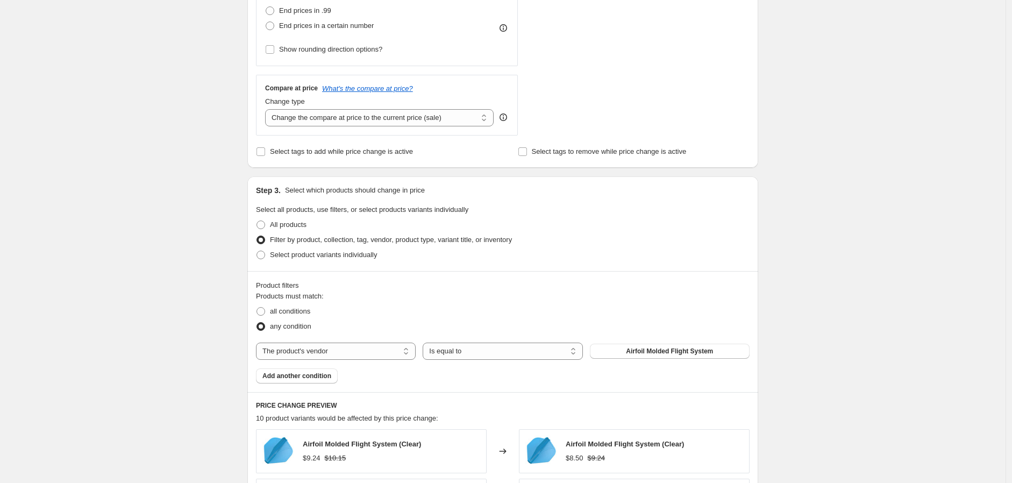
scroll to position [358, 0]
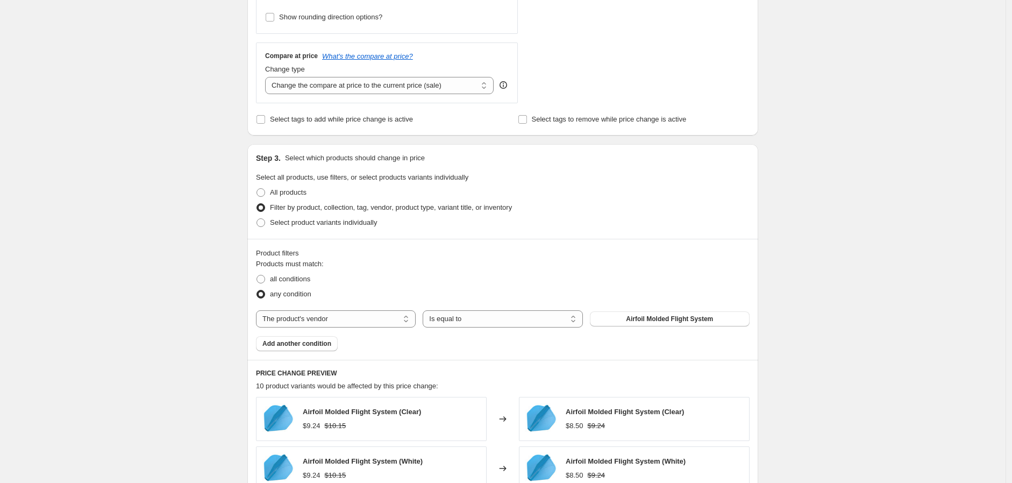
click at [676, 309] on div "Products must match: all conditions any condition The product The product's col…" at bounding box center [503, 305] width 494 height 93
click at [667, 318] on span "Airfoil Molded Flight System" at bounding box center [669, 319] width 87 height 9
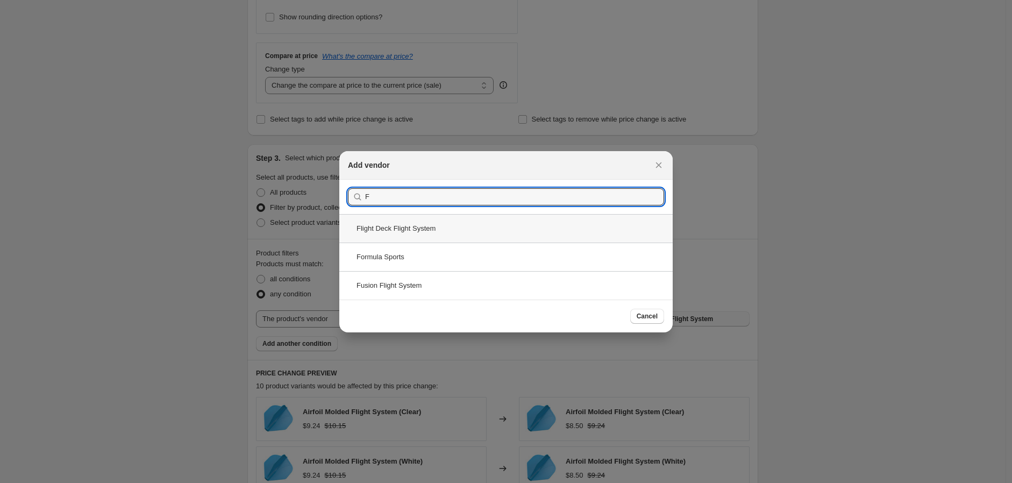
type input "F"
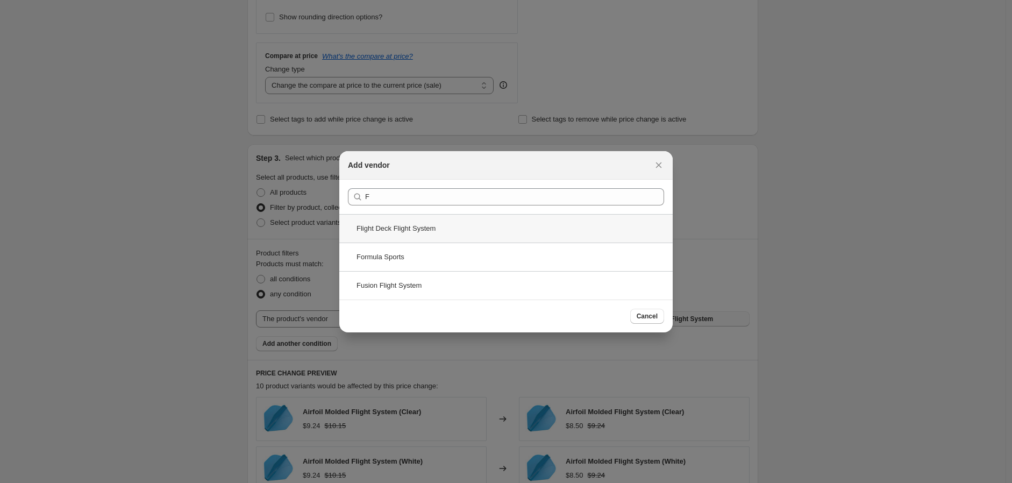
click at [412, 227] on div "Flight Deck Flight System" at bounding box center [505, 228] width 333 height 29
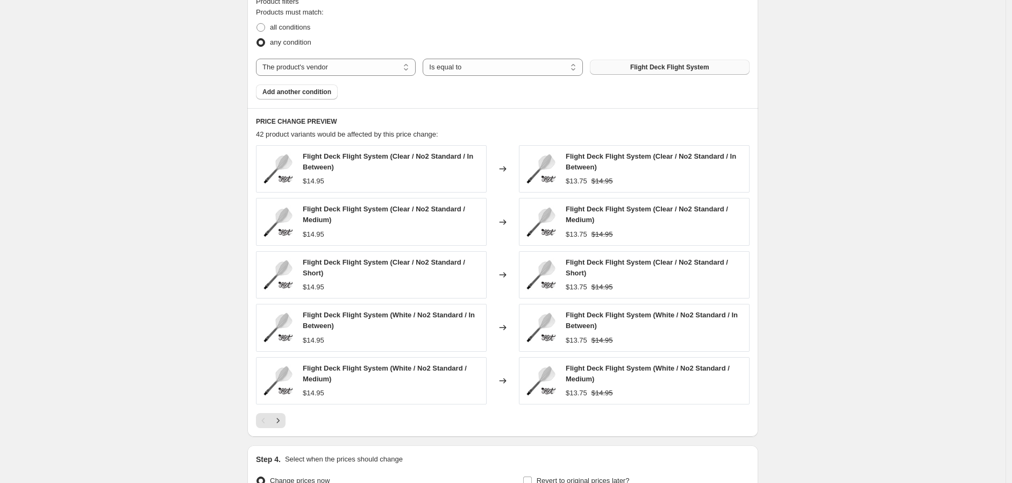
scroll to position [731, 0]
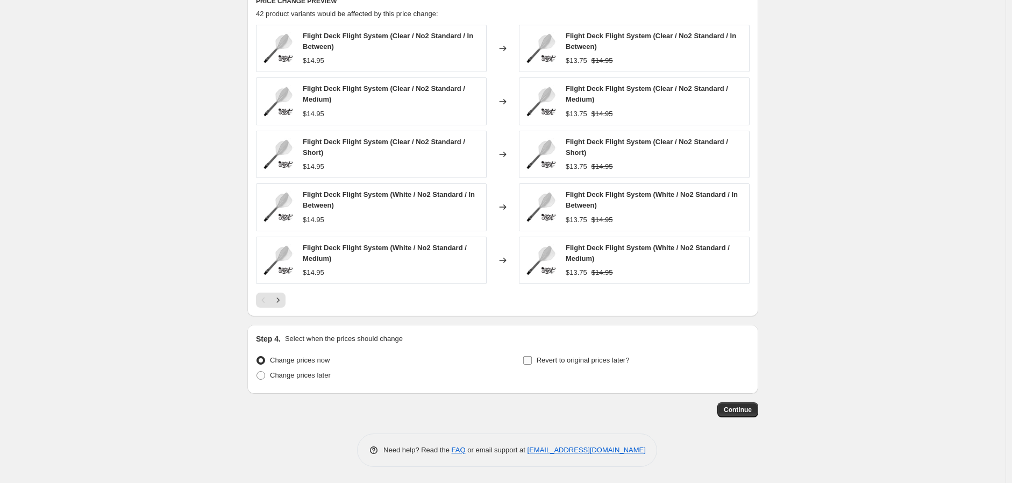
click at [530, 364] on input "Revert to original prices later?" at bounding box center [527, 360] width 9 height 9
checkbox input "true"
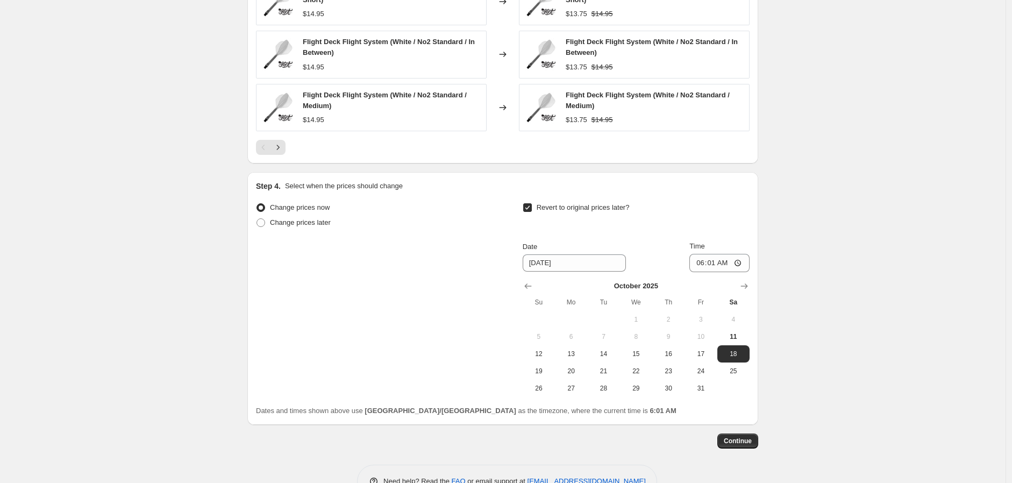
scroll to position [910, 0]
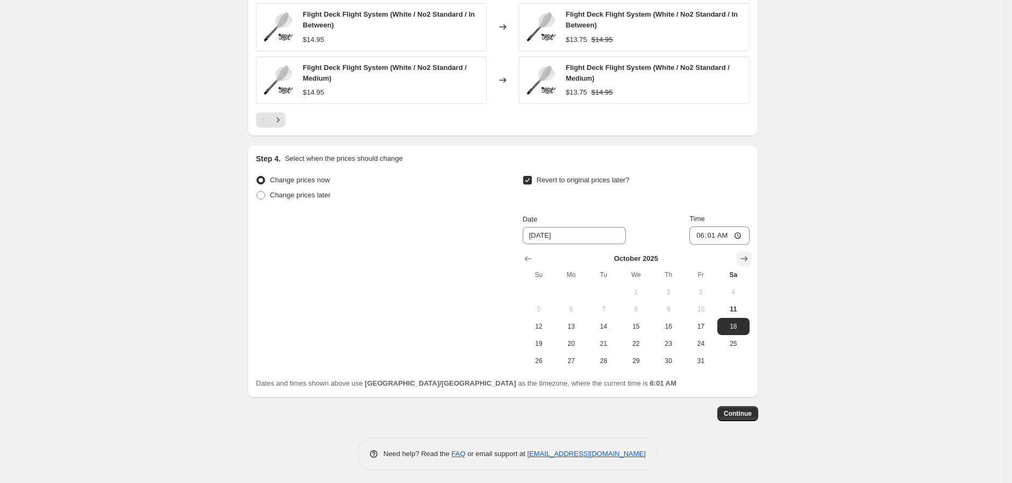
click at [748, 258] on icon "Show next month, November 2025" at bounding box center [744, 258] width 11 height 11
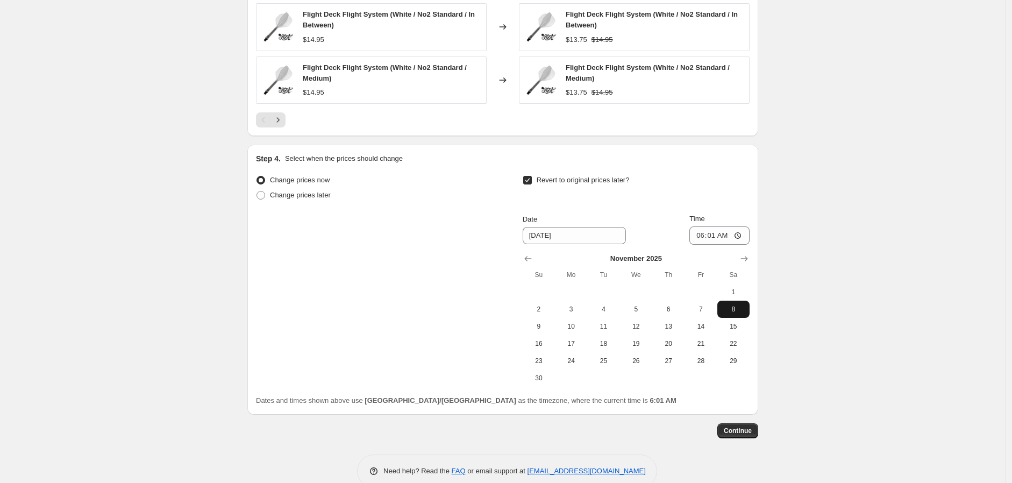
click at [736, 307] on span "8" at bounding box center [734, 309] width 24 height 9
type input "[DATE]"
click at [738, 236] on input "06:01" at bounding box center [719, 235] width 60 height 18
type input "23:59"
click at [744, 426] on button "Continue" at bounding box center [737, 430] width 41 height 15
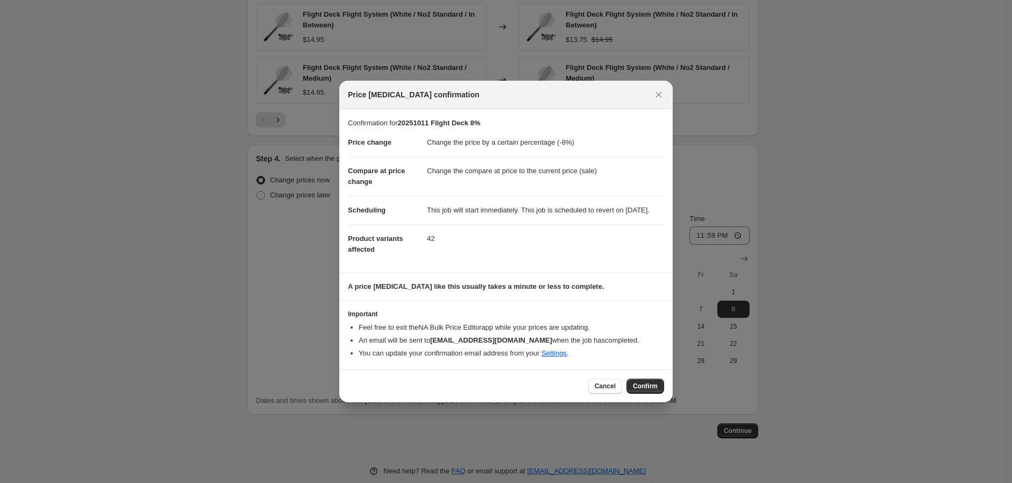
click at [649, 381] on div "Cancel Confirm" at bounding box center [505, 385] width 333 height 33
click at [648, 390] on span "Confirm" at bounding box center [645, 386] width 25 height 9
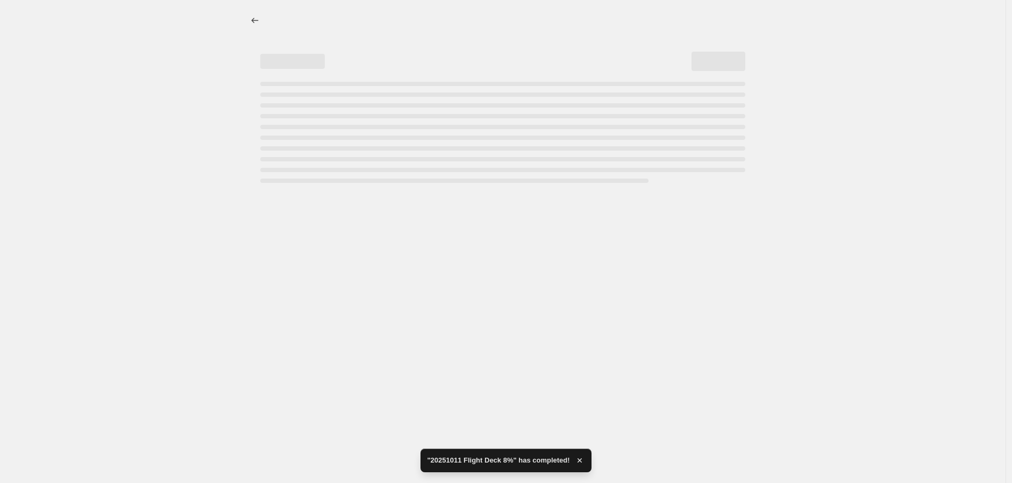
select select "percentage"
select select "vendor"
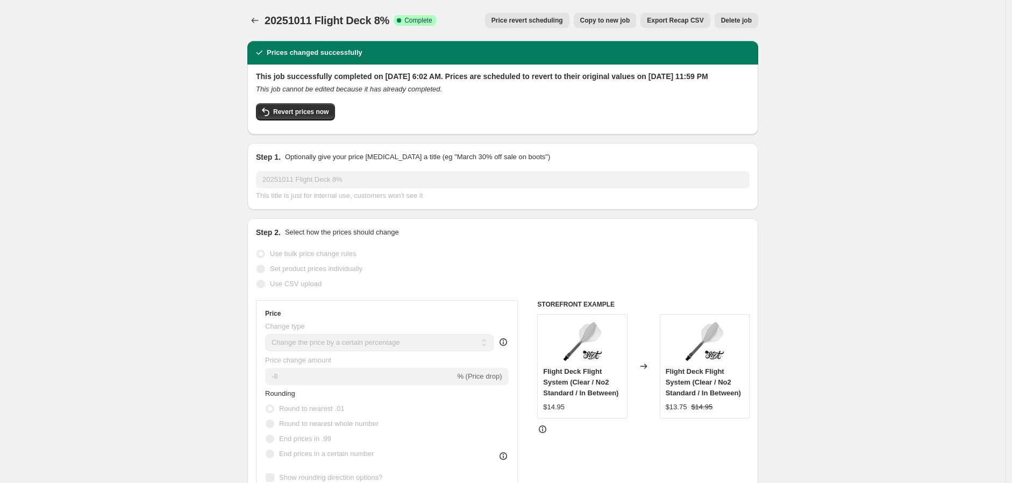
click at [624, 18] on span "Copy to new job" at bounding box center [605, 20] width 50 height 9
select select "percentage"
select select "vendor"
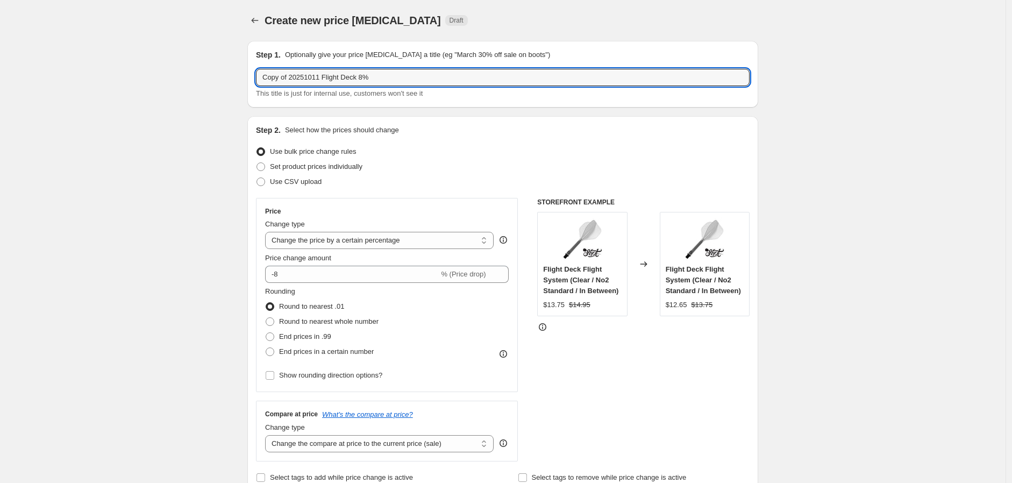
drag, startPoint x: 290, startPoint y: 77, endPoint x: 216, endPoint y: 83, distance: 74.5
drag, startPoint x: 298, startPoint y: 77, endPoint x: 332, endPoint y: 80, distance: 34.0
click at [332, 80] on input "20251011 Flight Deck 8%" at bounding box center [503, 77] width 494 height 17
type input "20251011 Fusion 8%"
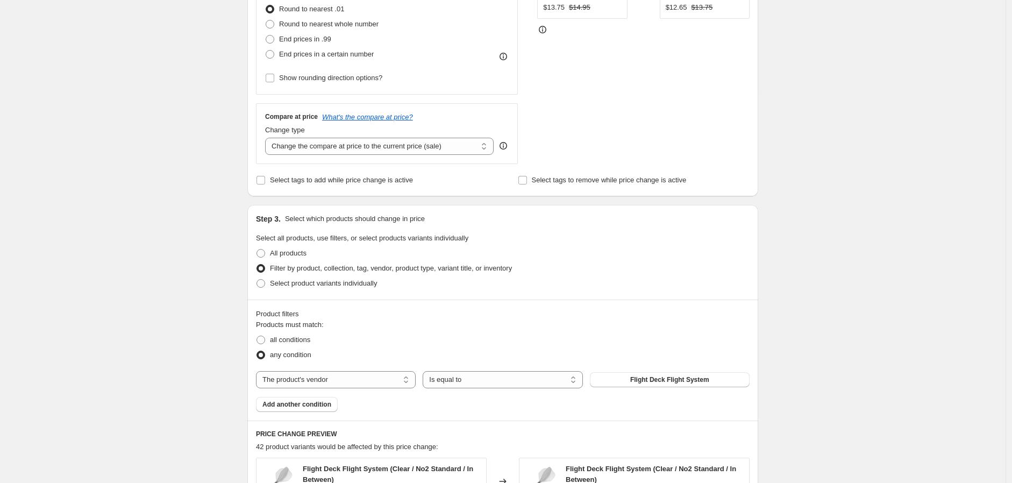
scroll to position [298, 0]
click at [671, 376] on span "Flight Deck Flight System" at bounding box center [669, 378] width 79 height 9
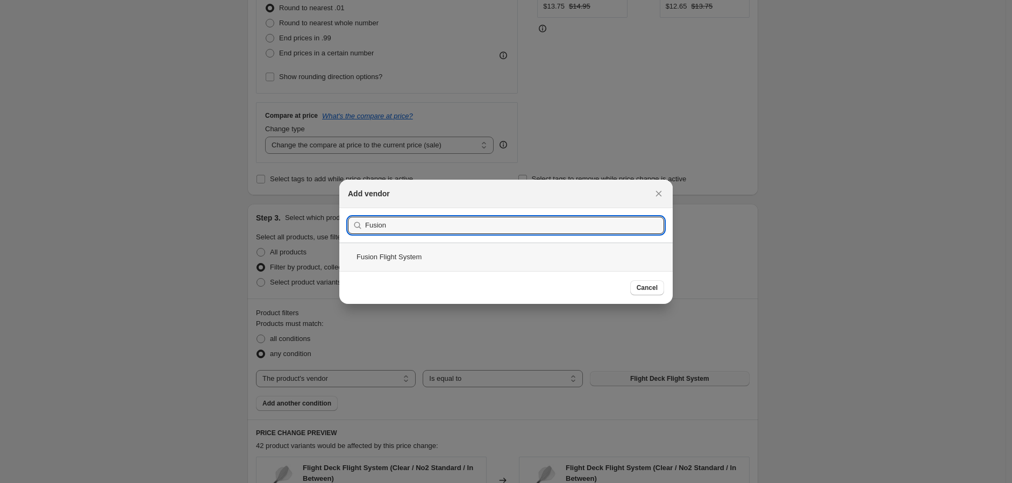
type input "Fusion"
click at [380, 259] on div "Fusion Flight System" at bounding box center [505, 257] width 333 height 29
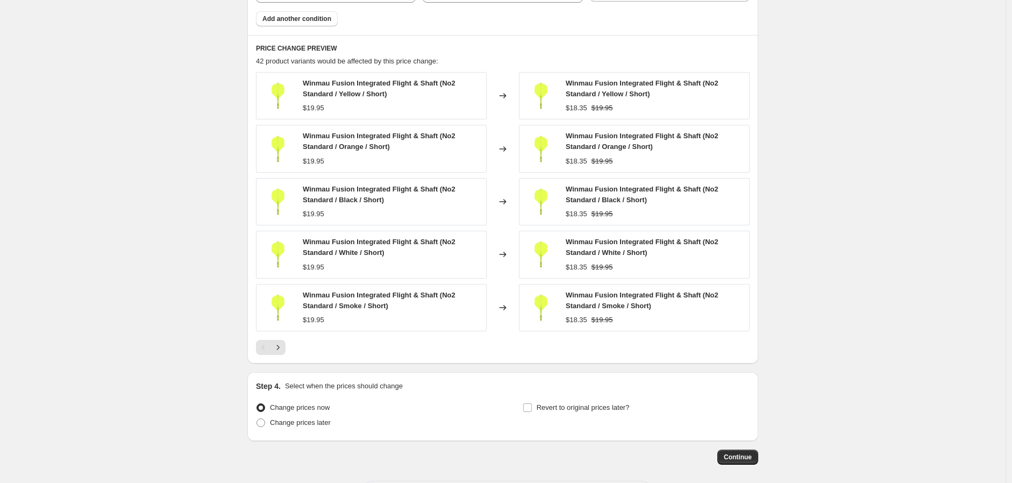
scroll to position [731, 0]
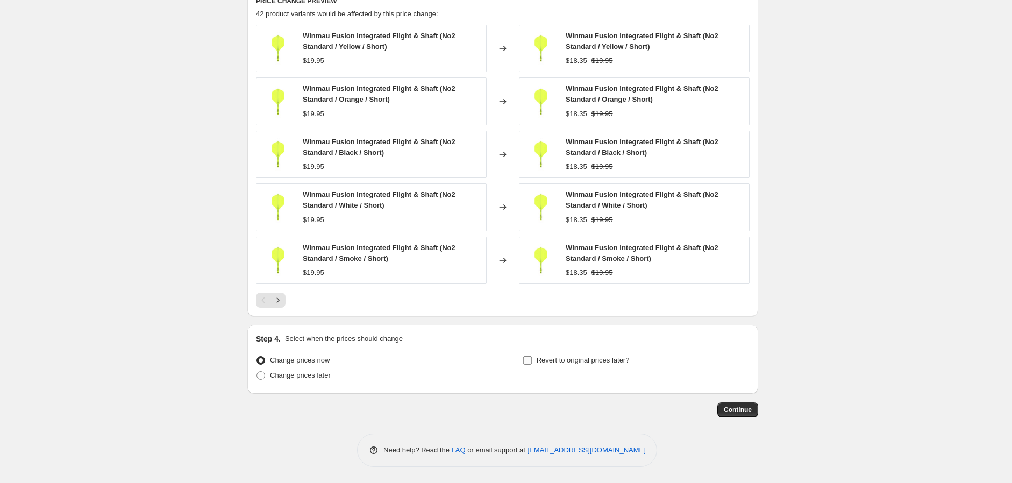
click at [530, 362] on input "Revert to original prices later?" at bounding box center [527, 360] width 9 height 9
checkbox input "true"
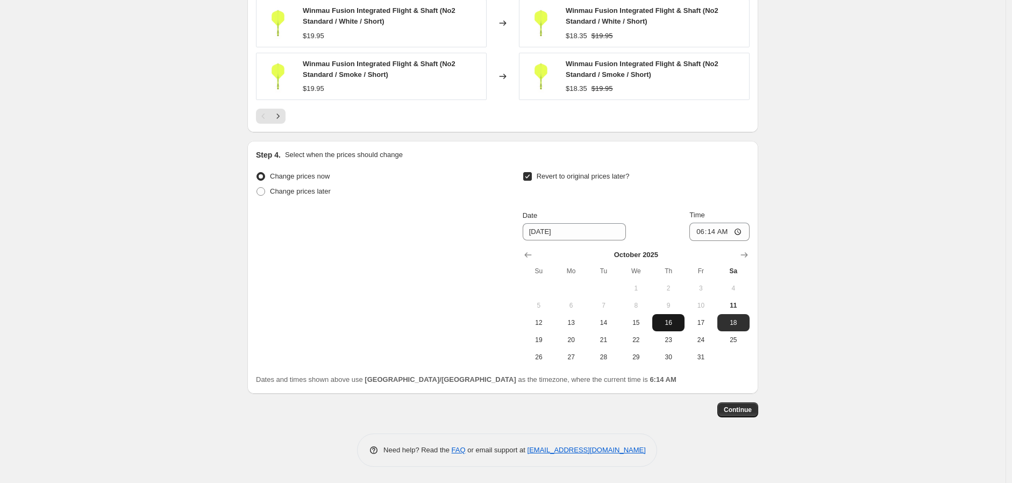
scroll to position [915, 0]
click at [749, 252] on icon "Show next month, November 2025" at bounding box center [744, 255] width 11 height 11
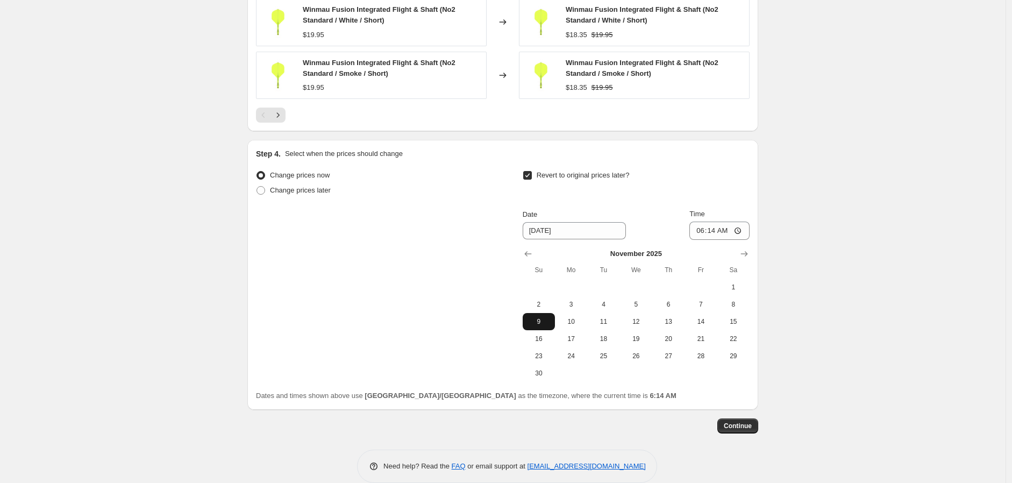
click at [546, 321] on span "9" at bounding box center [539, 321] width 24 height 9
type input "[DATE]"
click at [544, 321] on span "9" at bounding box center [539, 321] width 24 height 9
click at [738, 228] on input "06:14" at bounding box center [719, 231] width 60 height 18
type input "23:59"
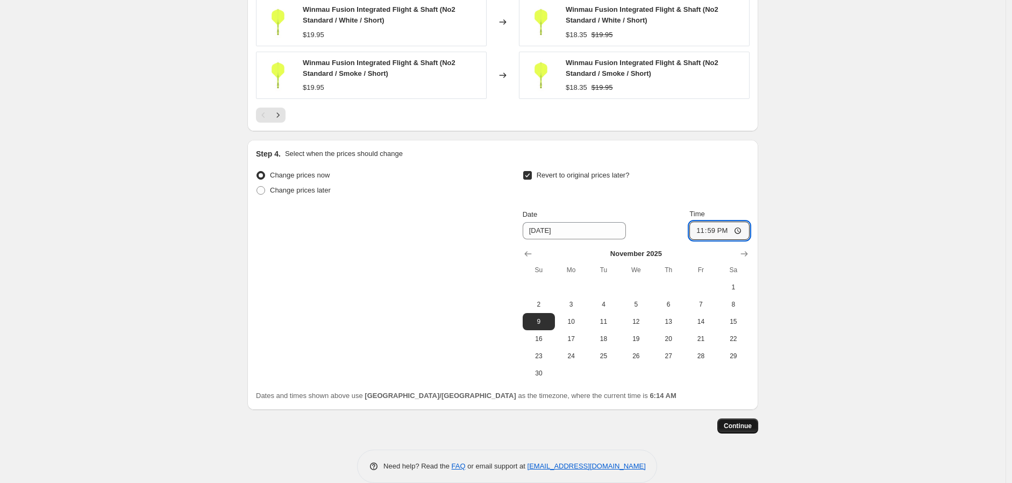
click at [738, 425] on span "Continue" at bounding box center [738, 426] width 28 height 9
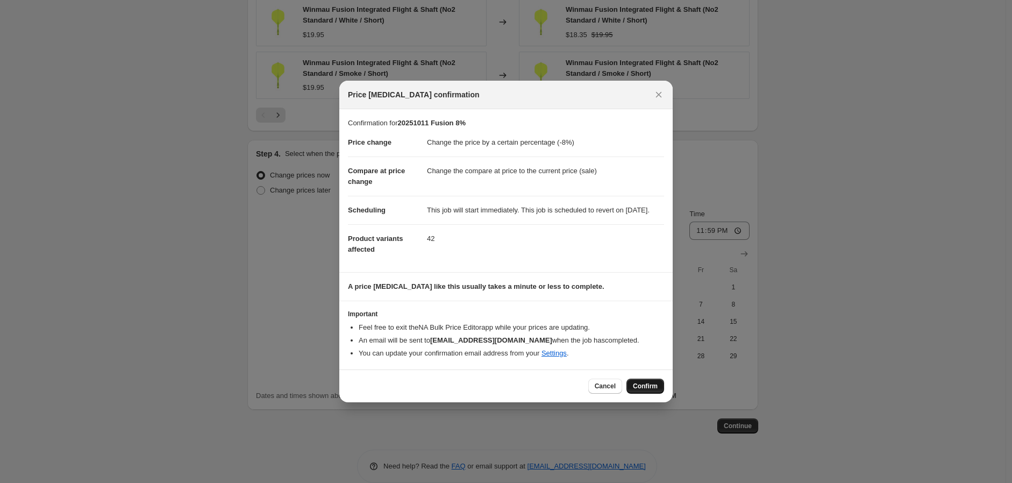
click at [649, 389] on span "Confirm" at bounding box center [645, 386] width 25 height 9
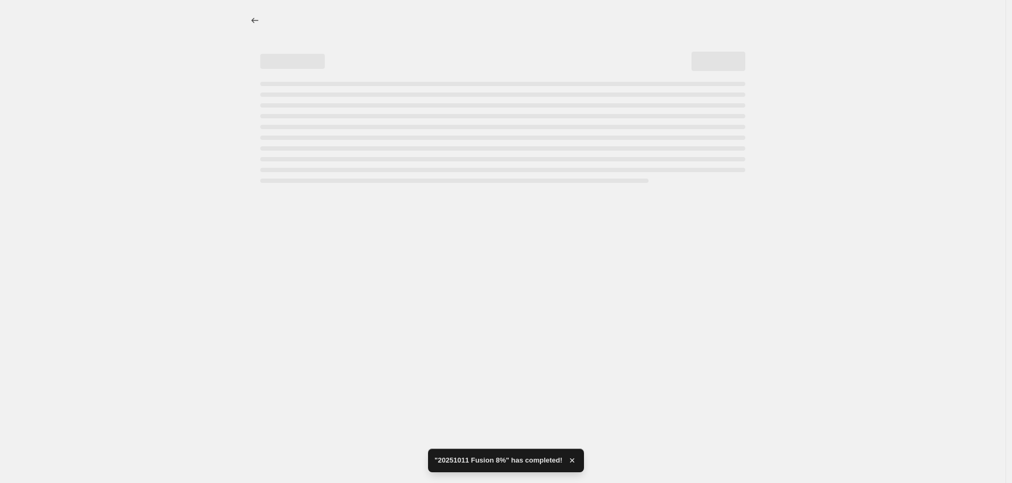
select select "percentage"
select select "vendor"
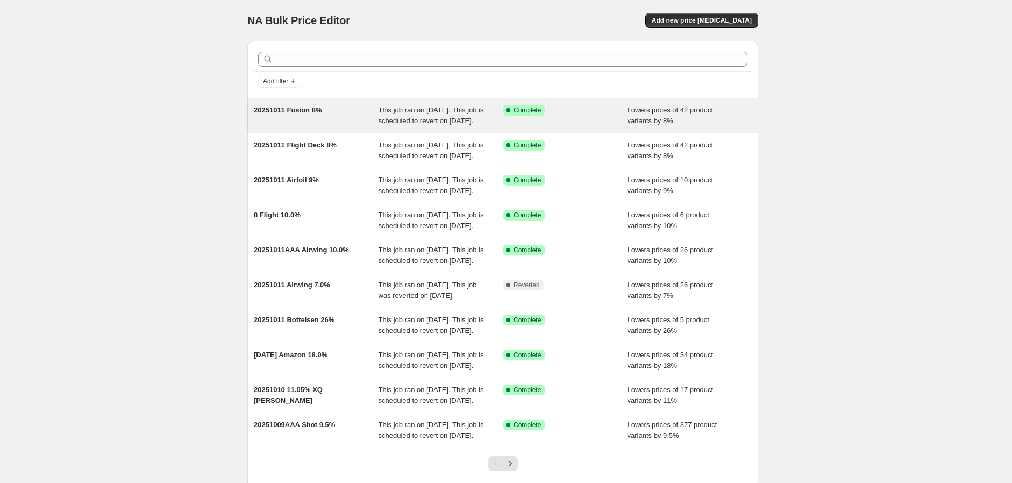
click at [296, 110] on span "20251011 Fusion 8%" at bounding box center [288, 110] width 68 height 8
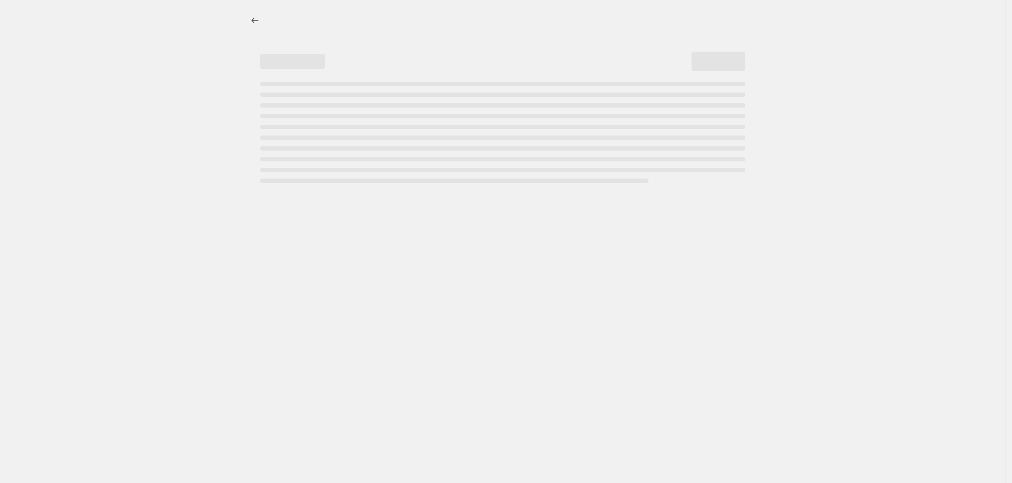
select select "percentage"
select select "vendor"
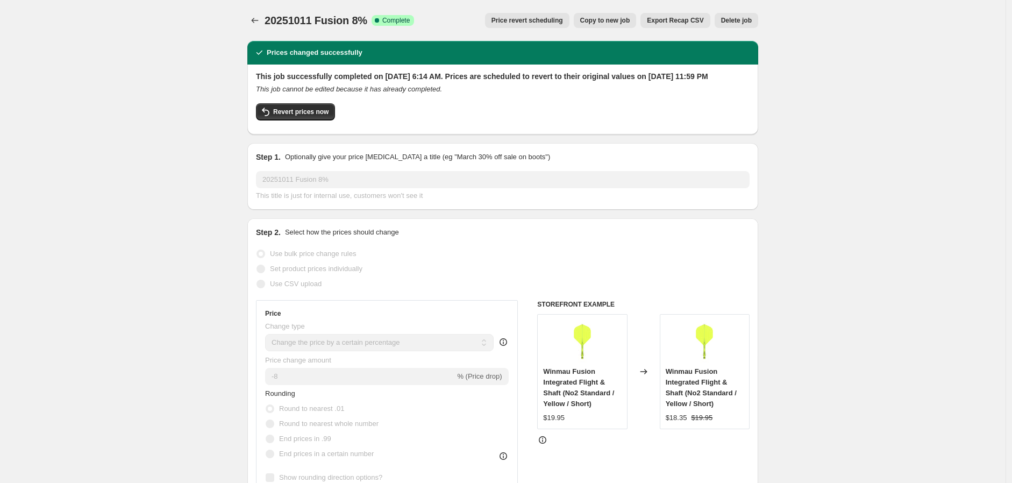
click at [616, 16] on span "Copy to new job" at bounding box center [605, 20] width 50 height 9
select select "percentage"
select select "vendor"
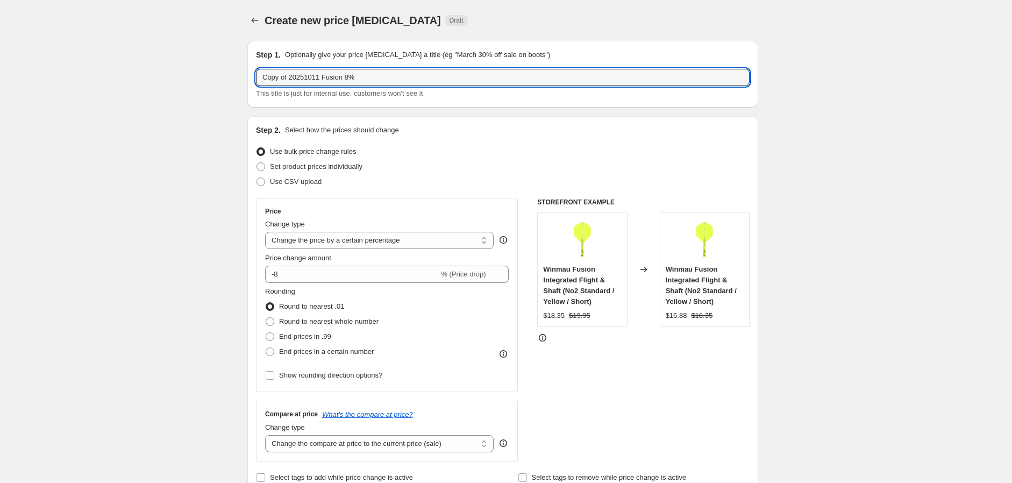
drag, startPoint x: 291, startPoint y: 78, endPoint x: 100, endPoint y: 56, distance: 192.7
drag, startPoint x: 297, startPoint y: 72, endPoint x: 324, endPoint y: 81, distance: 29.1
click at [324, 81] on input "20251011 Fusion 8%" at bounding box center [503, 77] width 494 height 17
type input "20251011 K-Flex 7%"
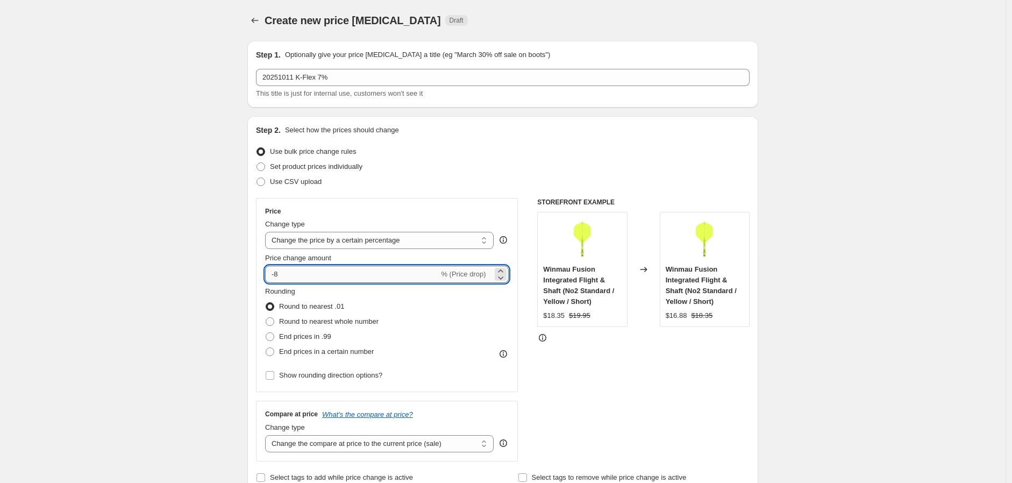
drag, startPoint x: 278, startPoint y: 272, endPoint x: 288, endPoint y: 272, distance: 9.7
click at [288, 272] on input "-8" at bounding box center [352, 274] width 174 height 17
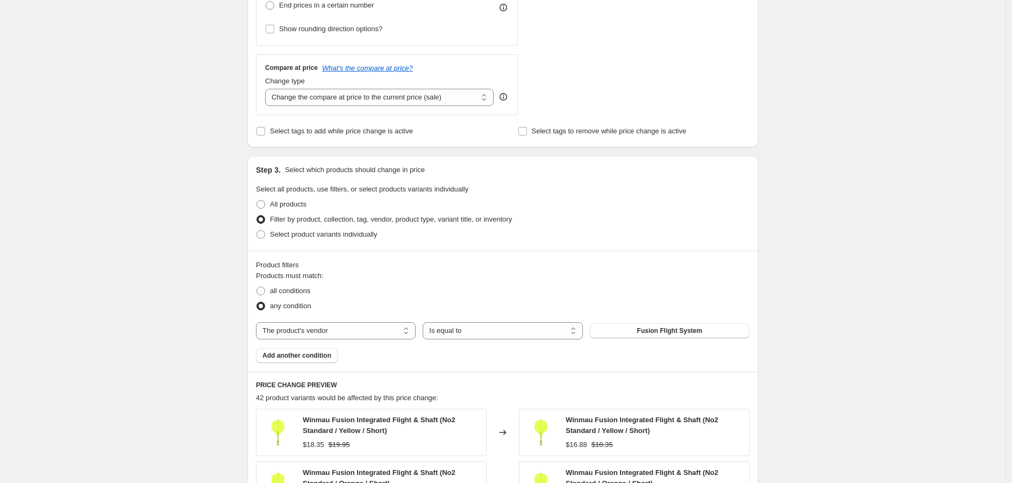
scroll to position [418, 0]
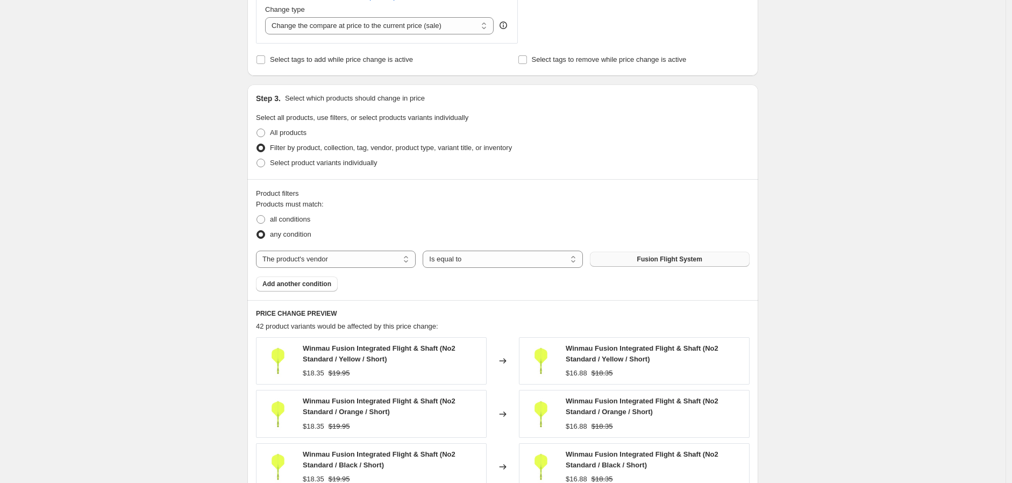
type input "-7"
click at [637, 261] on button "Fusion Flight System" at bounding box center [670, 259] width 160 height 15
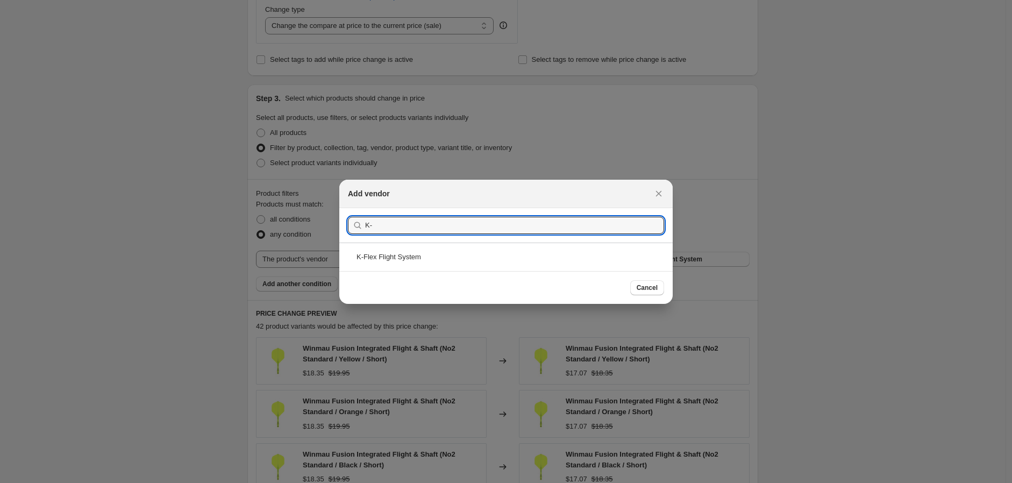
type input "K-"
click at [414, 240] on section "Submit K-" at bounding box center [505, 225] width 333 height 34
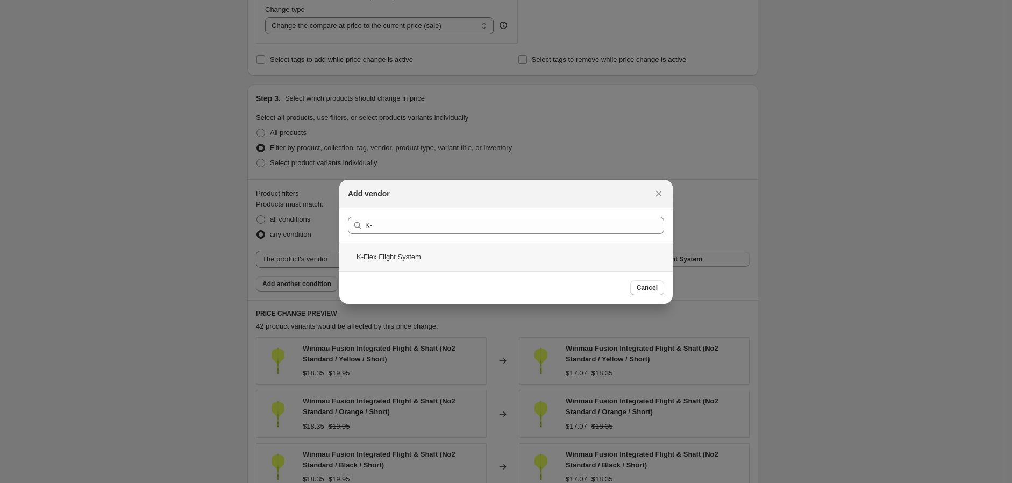
click at [411, 267] on div "K-Flex Flight System" at bounding box center [505, 257] width 333 height 29
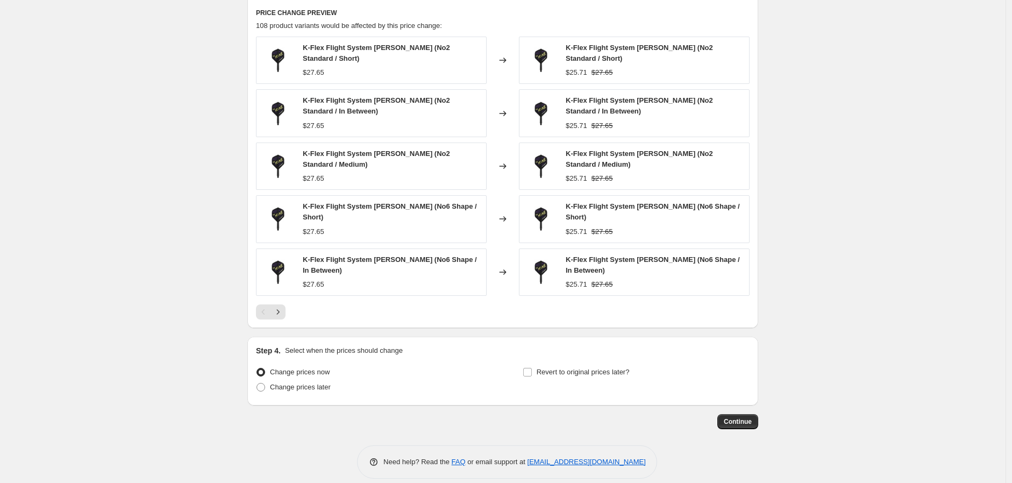
scroll to position [728, 0]
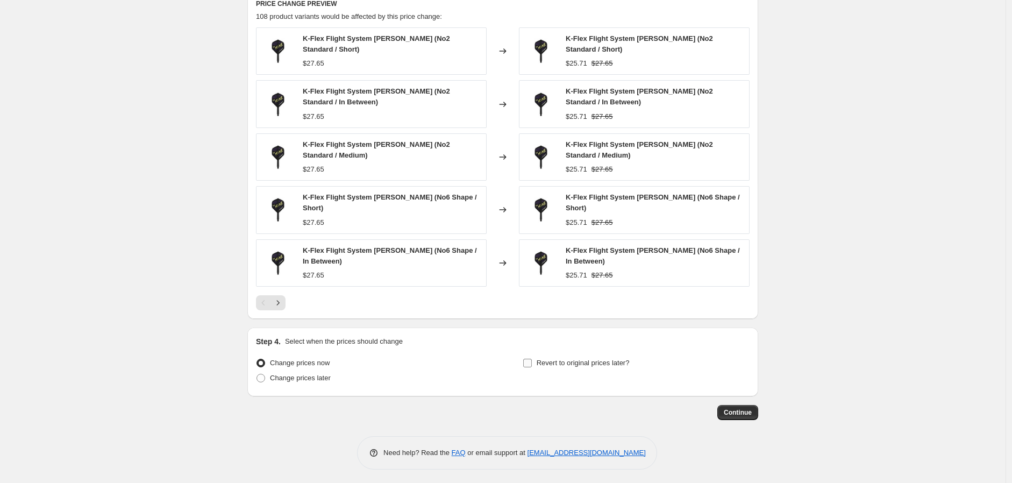
click at [531, 361] on input "Revert to original prices later?" at bounding box center [527, 363] width 9 height 9
checkbox input "true"
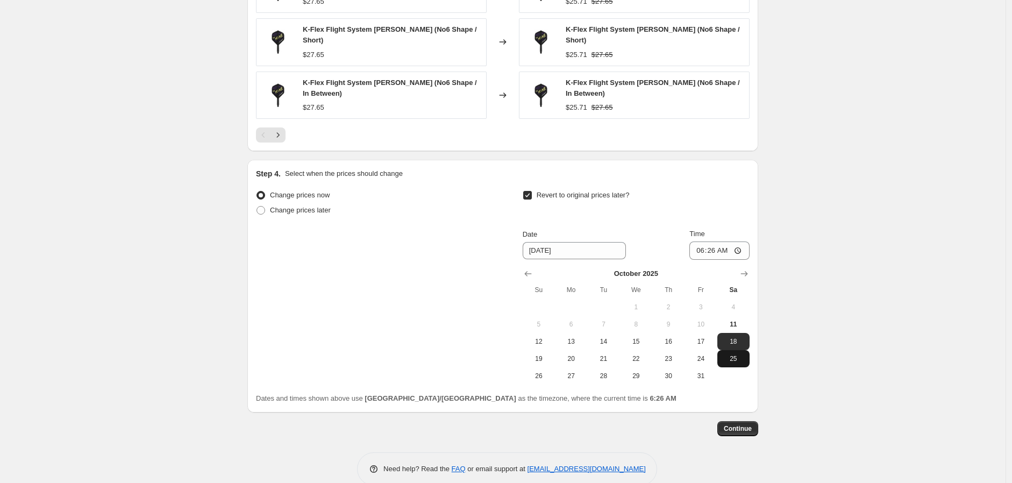
scroll to position [912, 0]
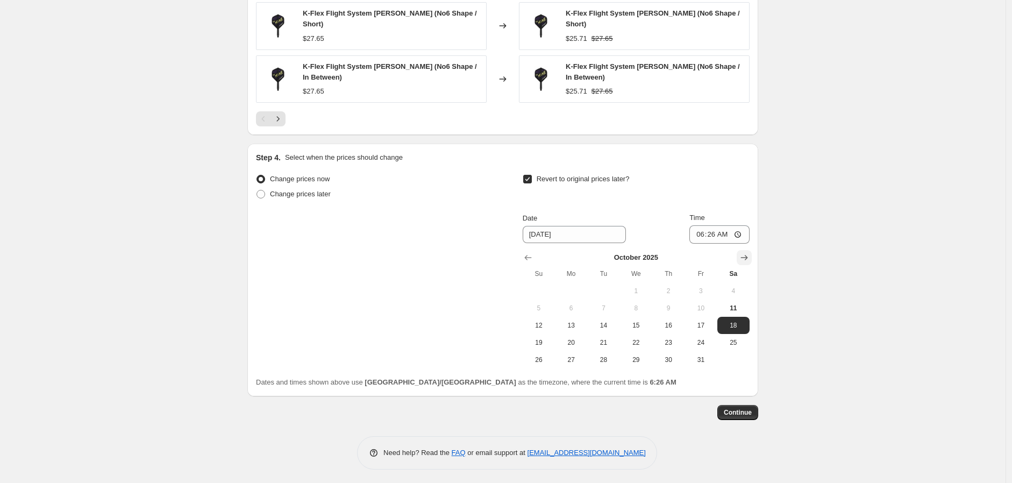
click at [745, 253] on icon "Show next month, November 2025" at bounding box center [744, 257] width 11 height 11
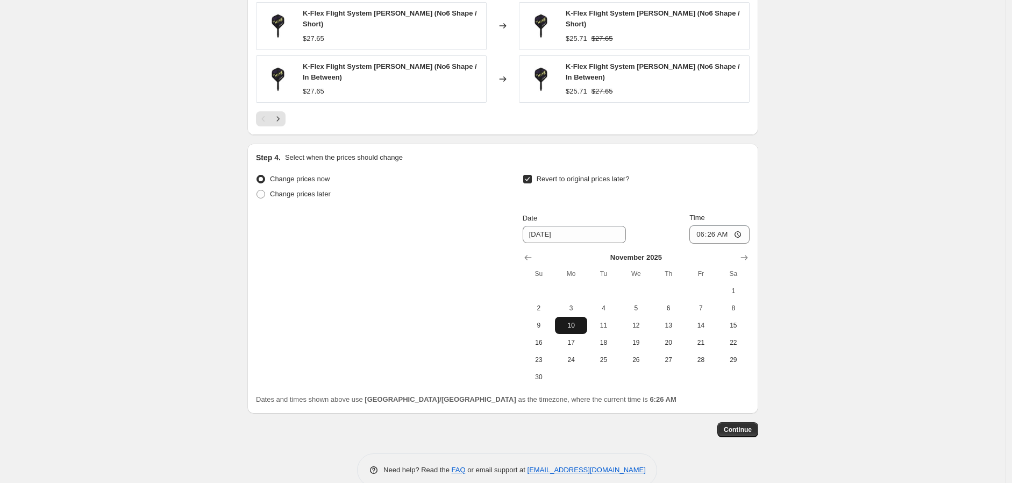
click at [578, 321] on span "10" at bounding box center [571, 325] width 24 height 9
type input "11/10/2025"
click at [738, 230] on input "06:26" at bounding box center [719, 234] width 60 height 18
type input "23:59"
click at [745, 425] on span "Continue" at bounding box center [738, 429] width 28 height 9
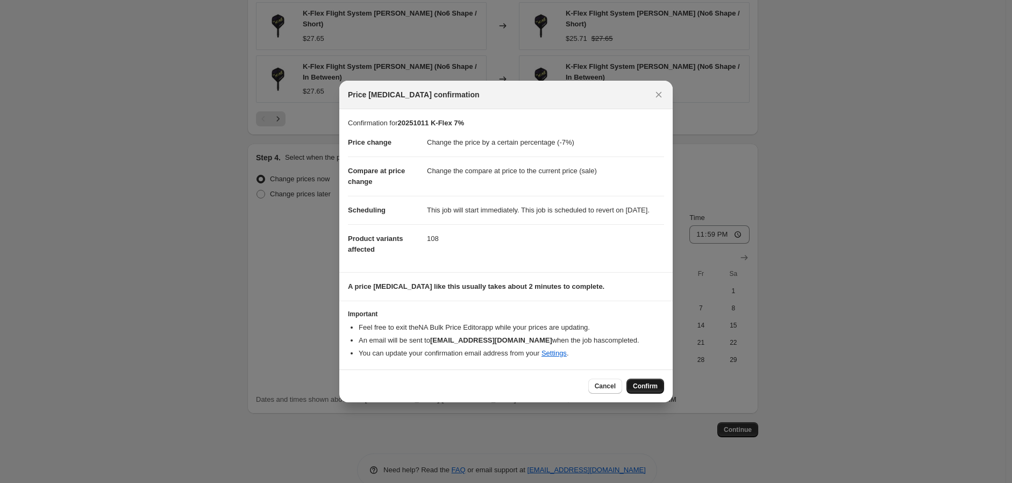
click at [646, 390] on span "Confirm" at bounding box center [645, 386] width 25 height 9
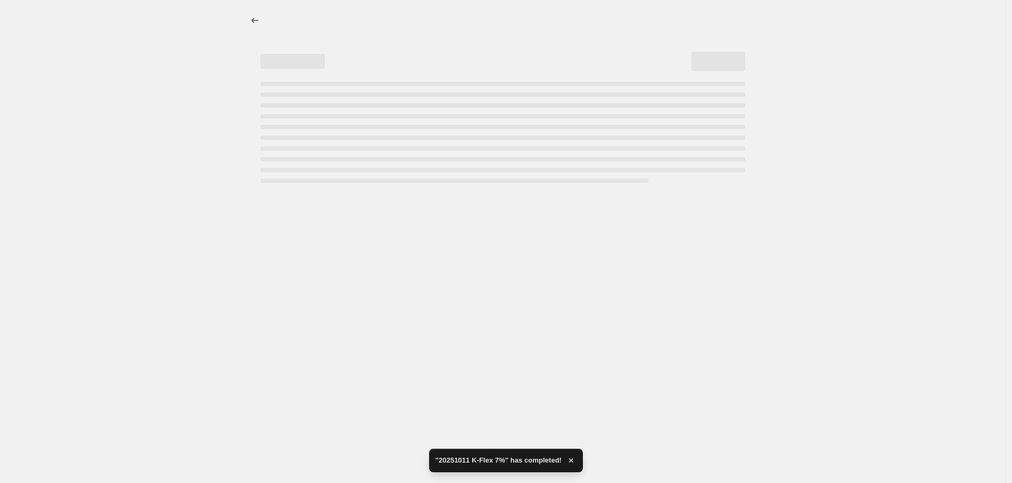
select select "percentage"
select select "vendor"
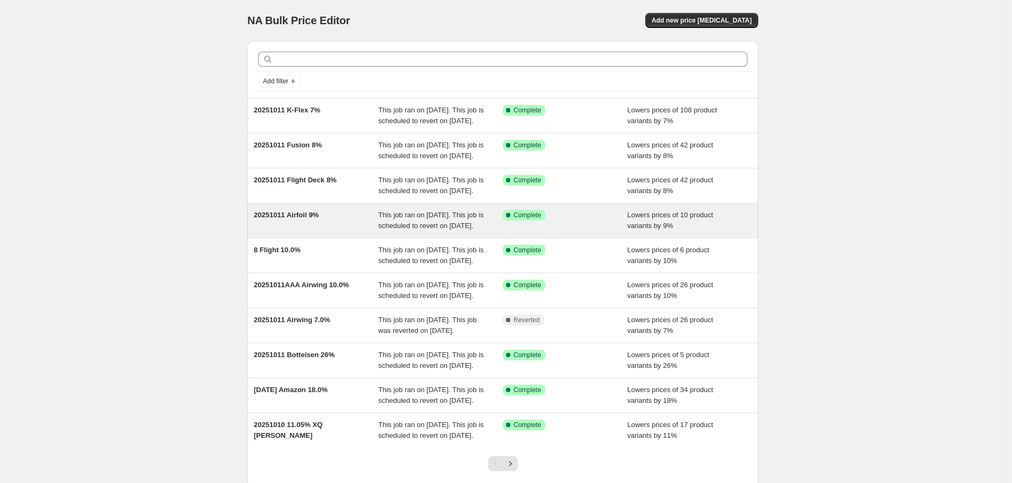
click at [444, 230] on span "This job ran on [DATE]. This job is scheduled to revert on [DATE]." at bounding box center [431, 220] width 105 height 19
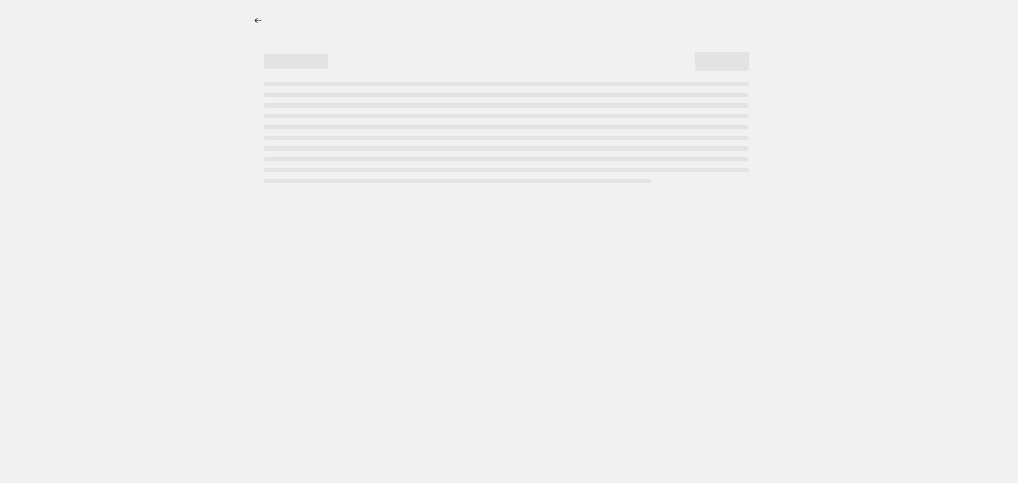
select select "percentage"
select select "vendor"
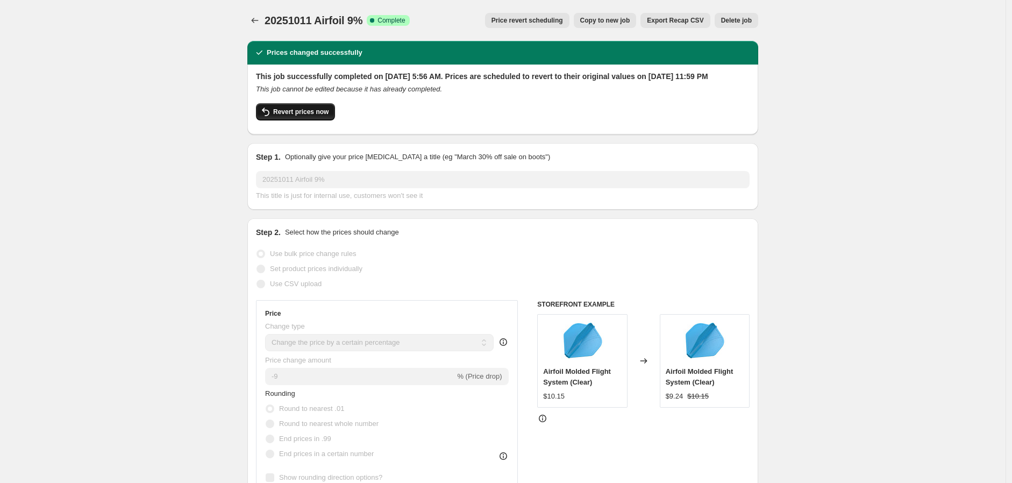
click at [309, 116] on span "Revert prices now" at bounding box center [300, 112] width 55 height 9
checkbox input "false"
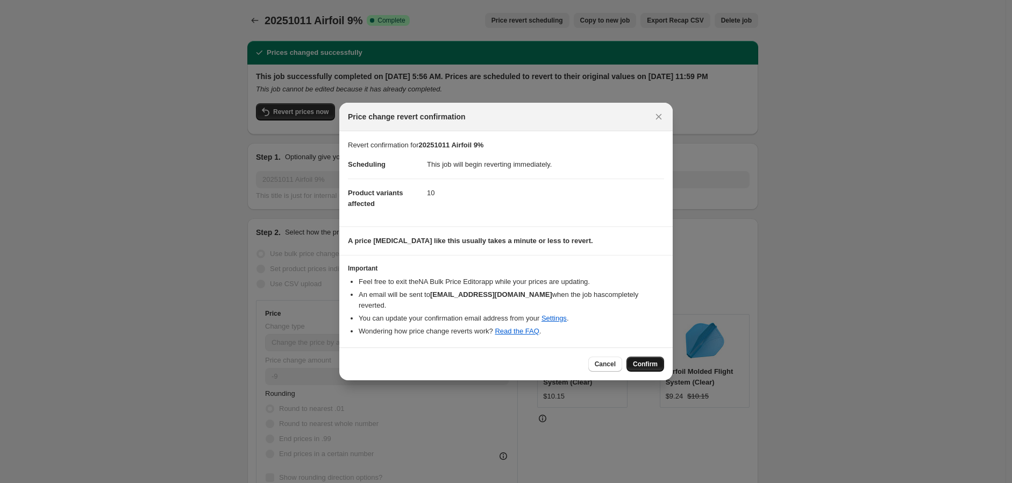
click at [638, 360] on span "Confirm" at bounding box center [645, 364] width 25 height 9
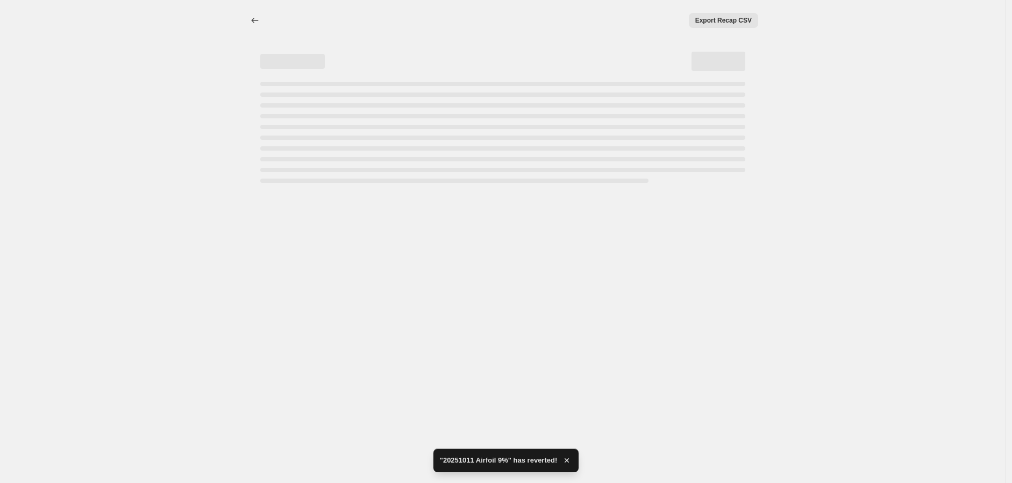
select select "percentage"
select select "vendor"
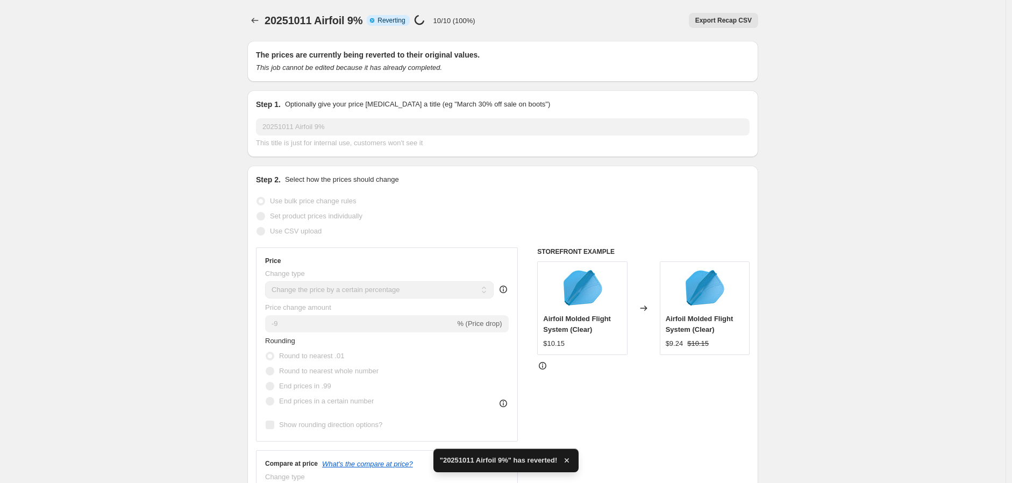
checkbox input "true"
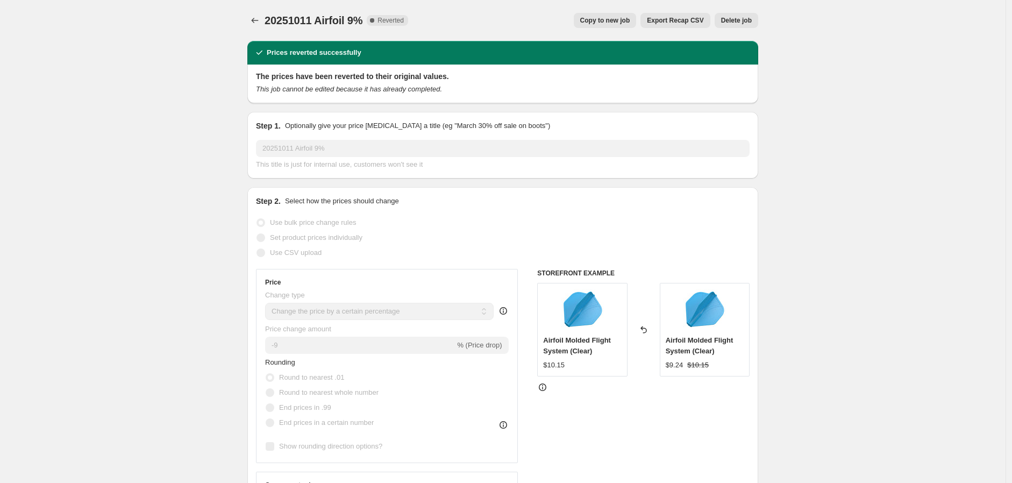
click at [608, 13] on button "Copy to new job" at bounding box center [605, 20] width 63 height 15
select select "percentage"
select select "vendor"
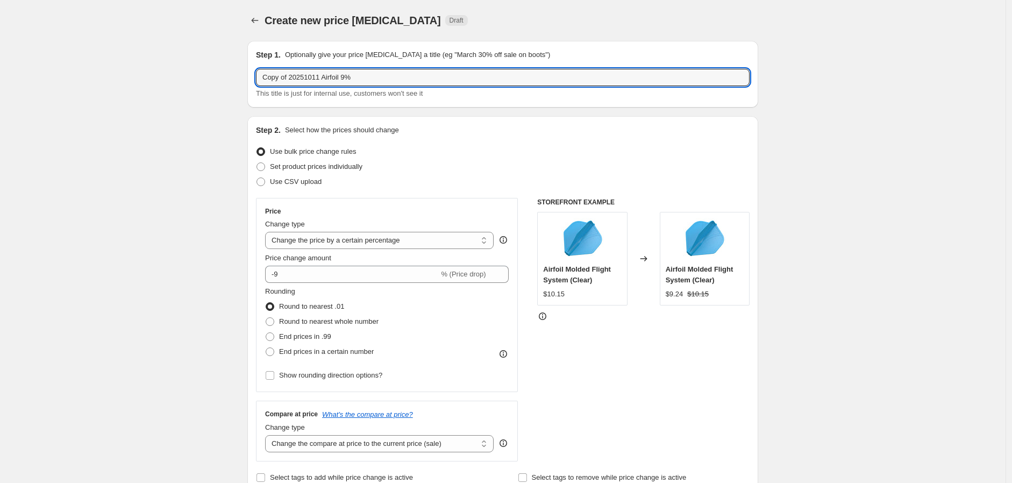
drag, startPoint x: 290, startPoint y: 75, endPoint x: 211, endPoint y: 83, distance: 79.4
click at [296, 79] on input "20251011 Airfoil 9%" at bounding box center [503, 77] width 494 height 17
type input "20251011AAA Airfoil 9%"
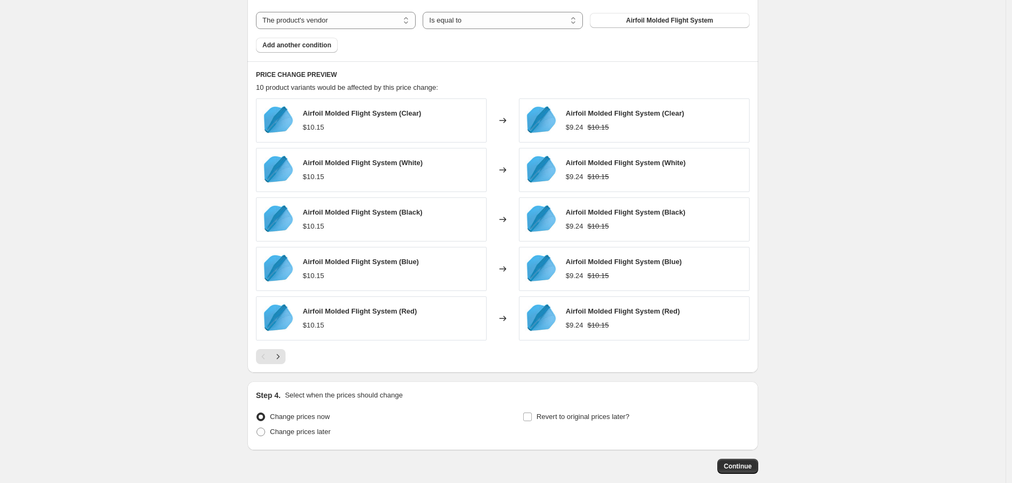
scroll to position [714, 0]
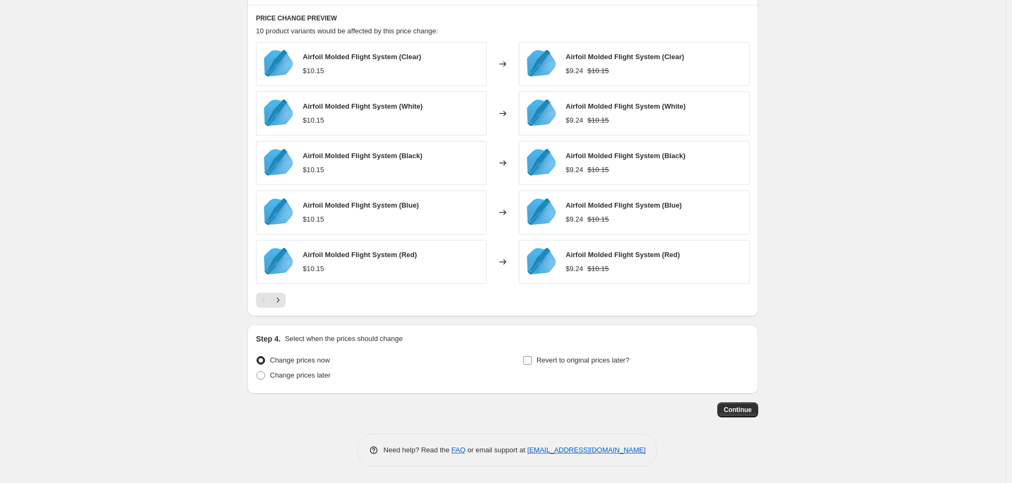
click at [527, 358] on input "Revert to original prices later?" at bounding box center [527, 360] width 9 height 9
checkbox input "true"
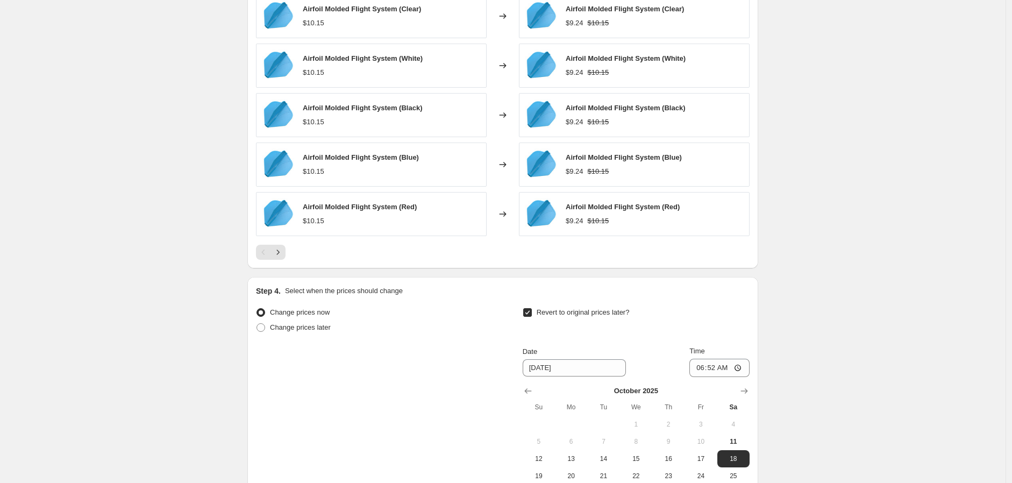
scroll to position [834, 0]
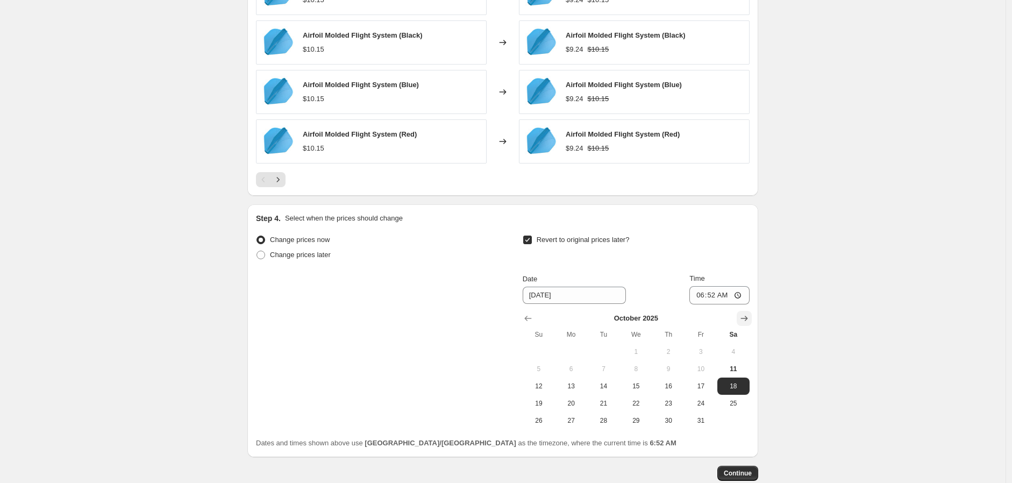
click at [750, 316] on icon "Show next month, November 2025" at bounding box center [744, 318] width 11 height 11
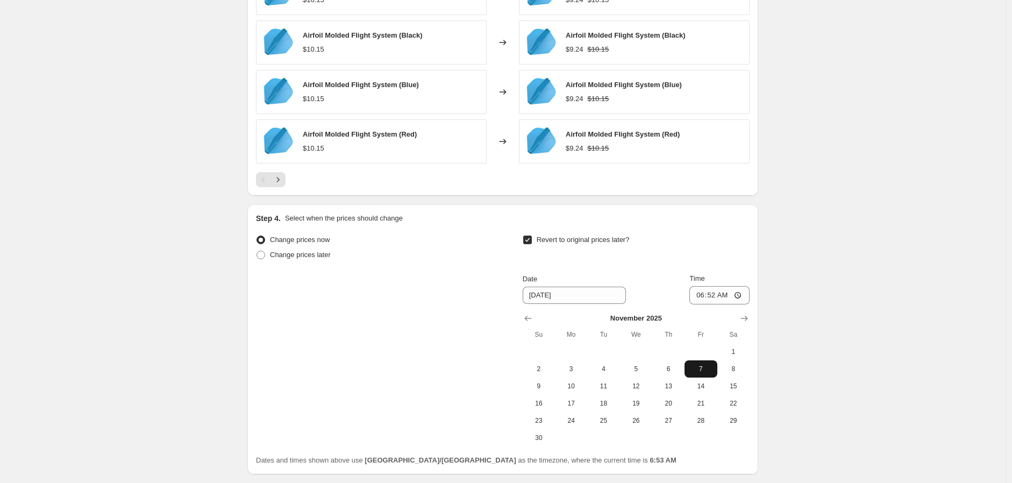
click at [703, 367] on span "7" at bounding box center [701, 369] width 24 height 9
type input "[DATE]"
click at [743, 294] on input "06:52" at bounding box center [719, 295] width 60 height 18
type input "23:59"
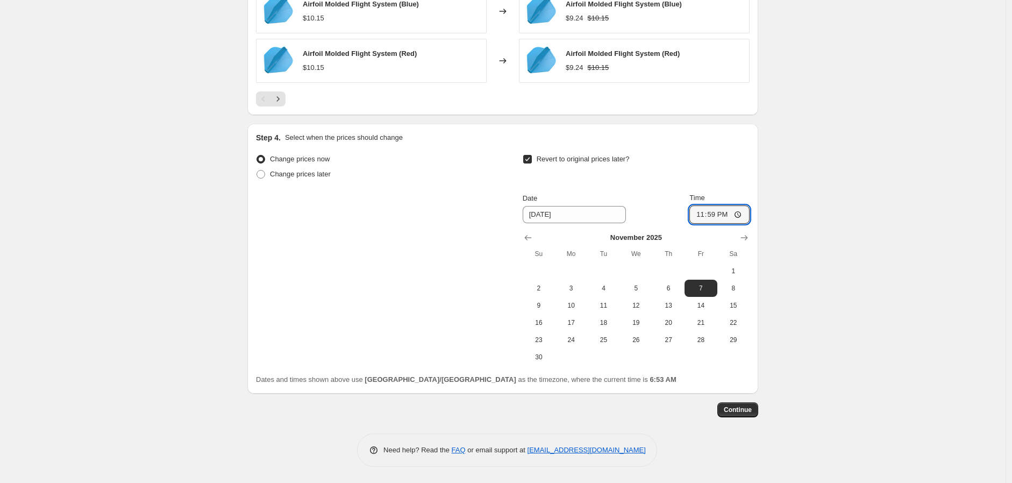
scroll to position [915, 0]
click at [735, 409] on span "Continue" at bounding box center [738, 409] width 28 height 9
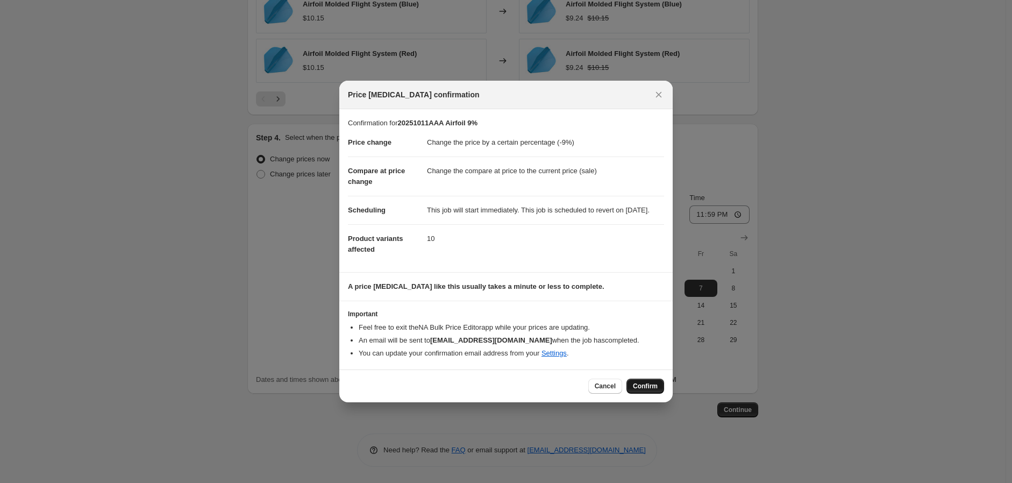
click at [638, 390] on span "Confirm" at bounding box center [645, 386] width 25 height 9
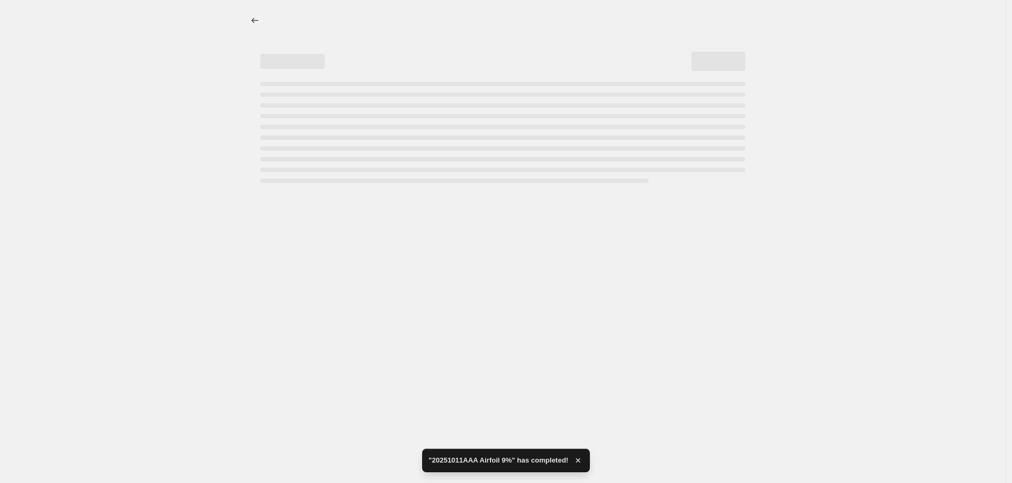
select select "percentage"
select select "vendor"
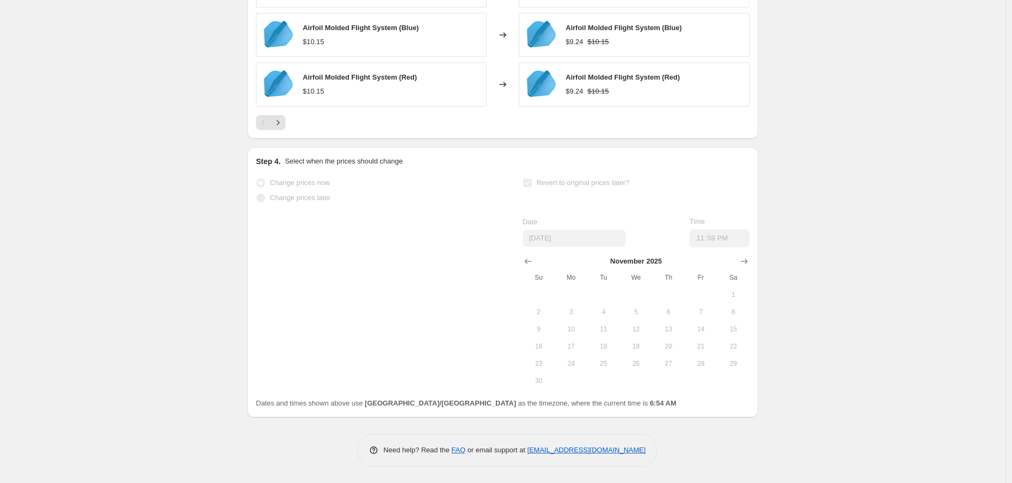
scroll to position [706, 0]
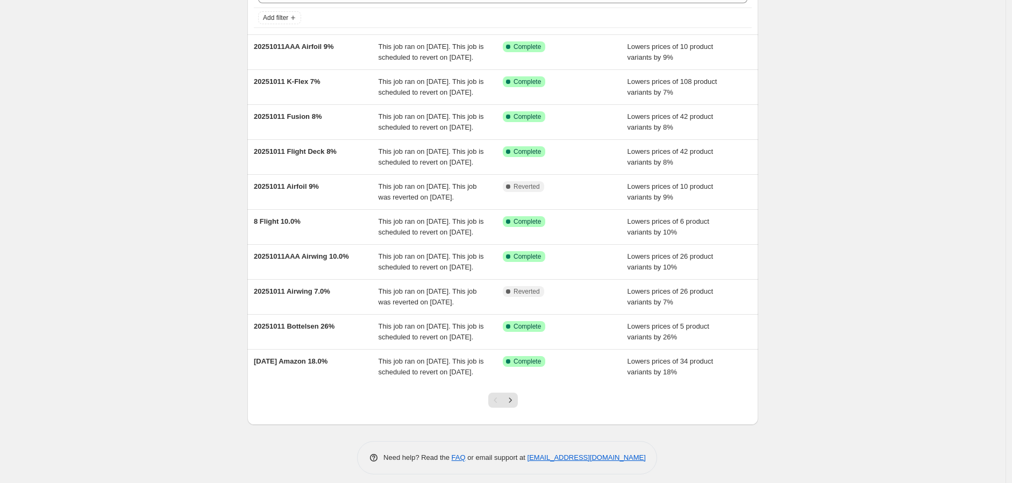
scroll to position [179, 0]
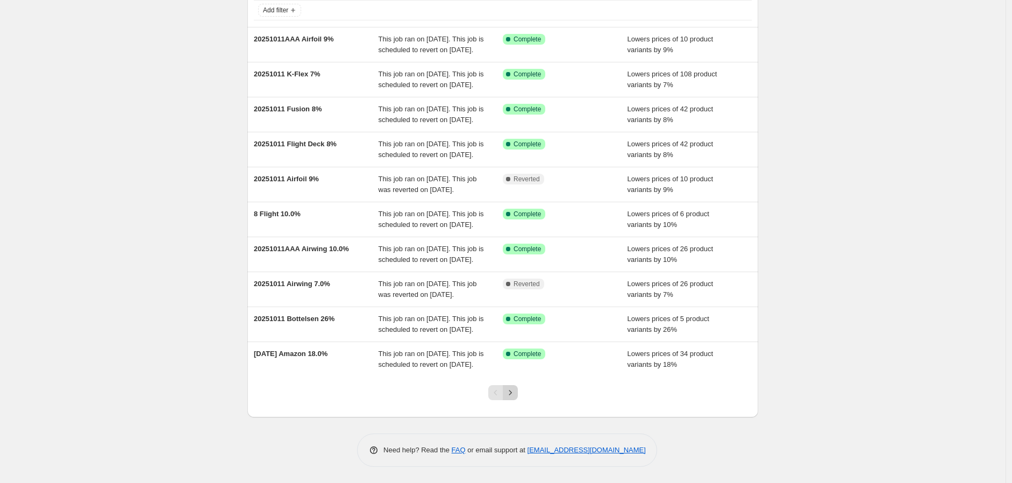
click at [513, 388] on icon "Next" at bounding box center [510, 392] width 11 height 11
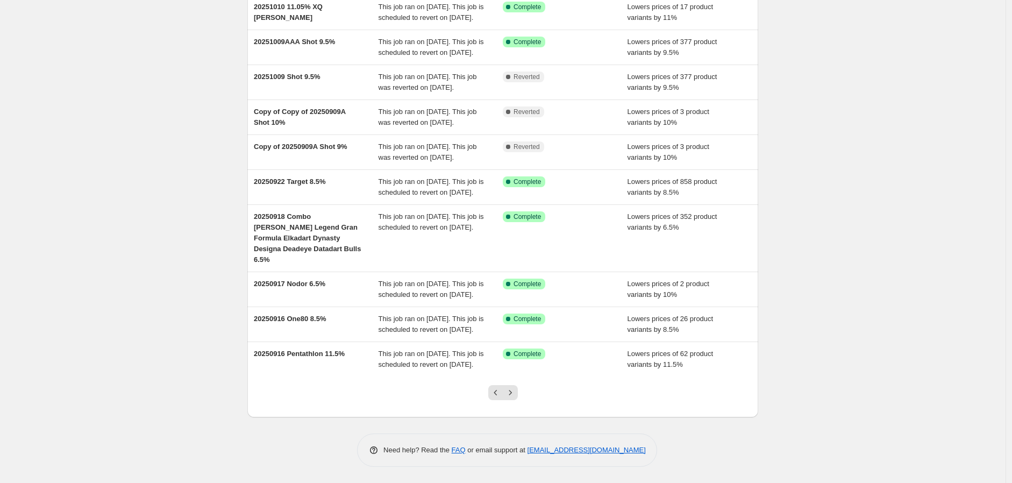
scroll to position [189, 0]
click at [512, 386] on button "Next" at bounding box center [510, 392] width 15 height 15
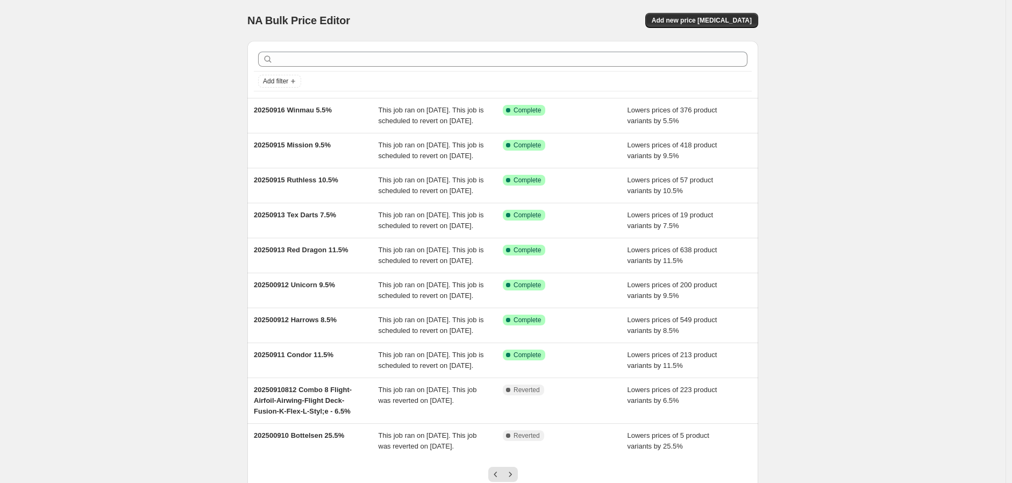
scroll to position [179, 0]
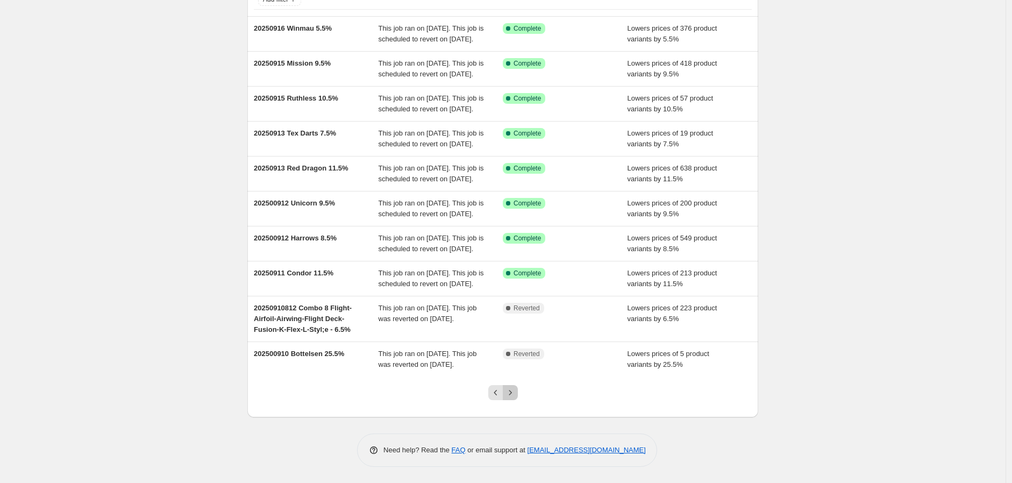
click at [514, 390] on icon "Next" at bounding box center [510, 392] width 11 height 11
